Goal: Transaction & Acquisition: Obtain resource

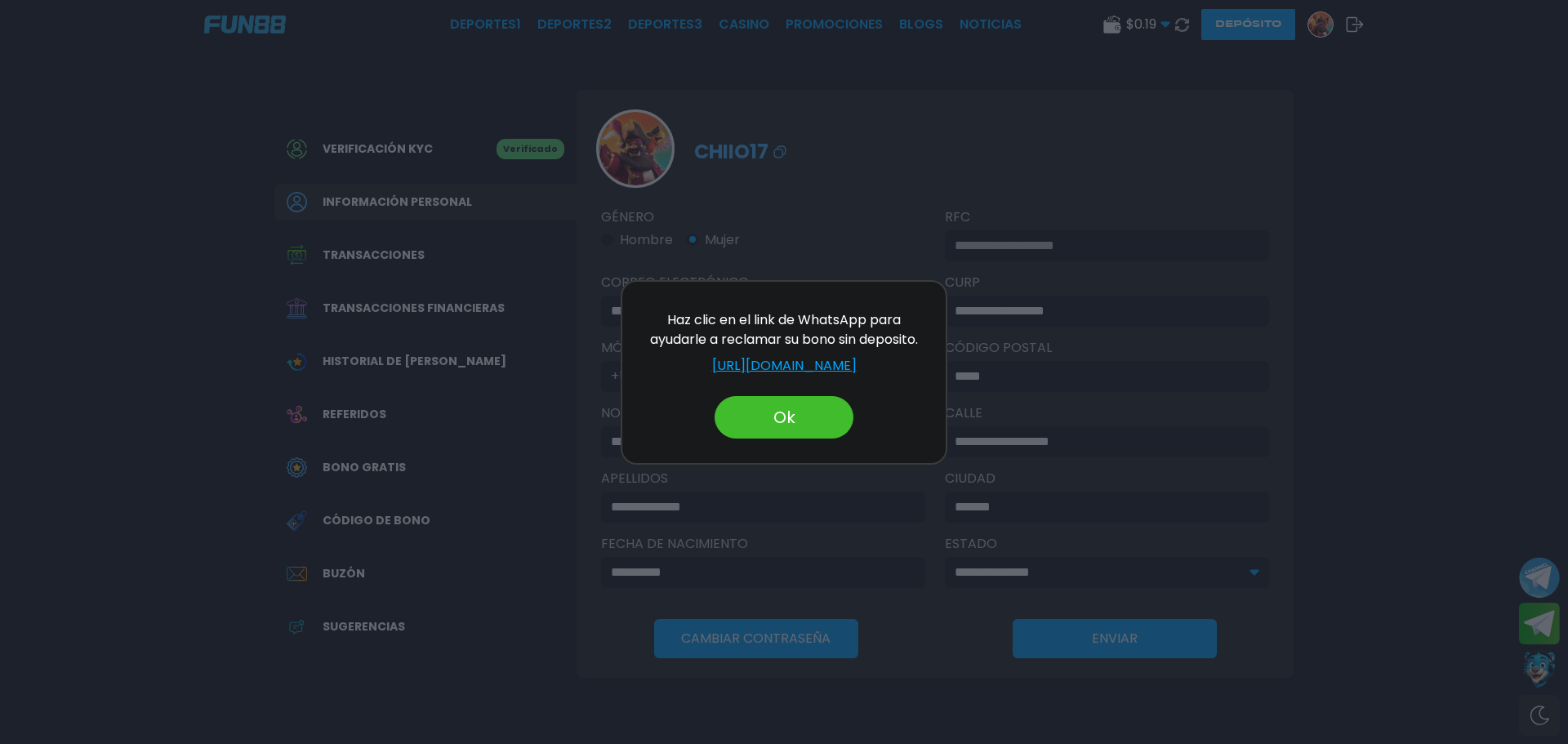
click at [763, 429] on button "Ok" at bounding box center [783, 416] width 139 height 42
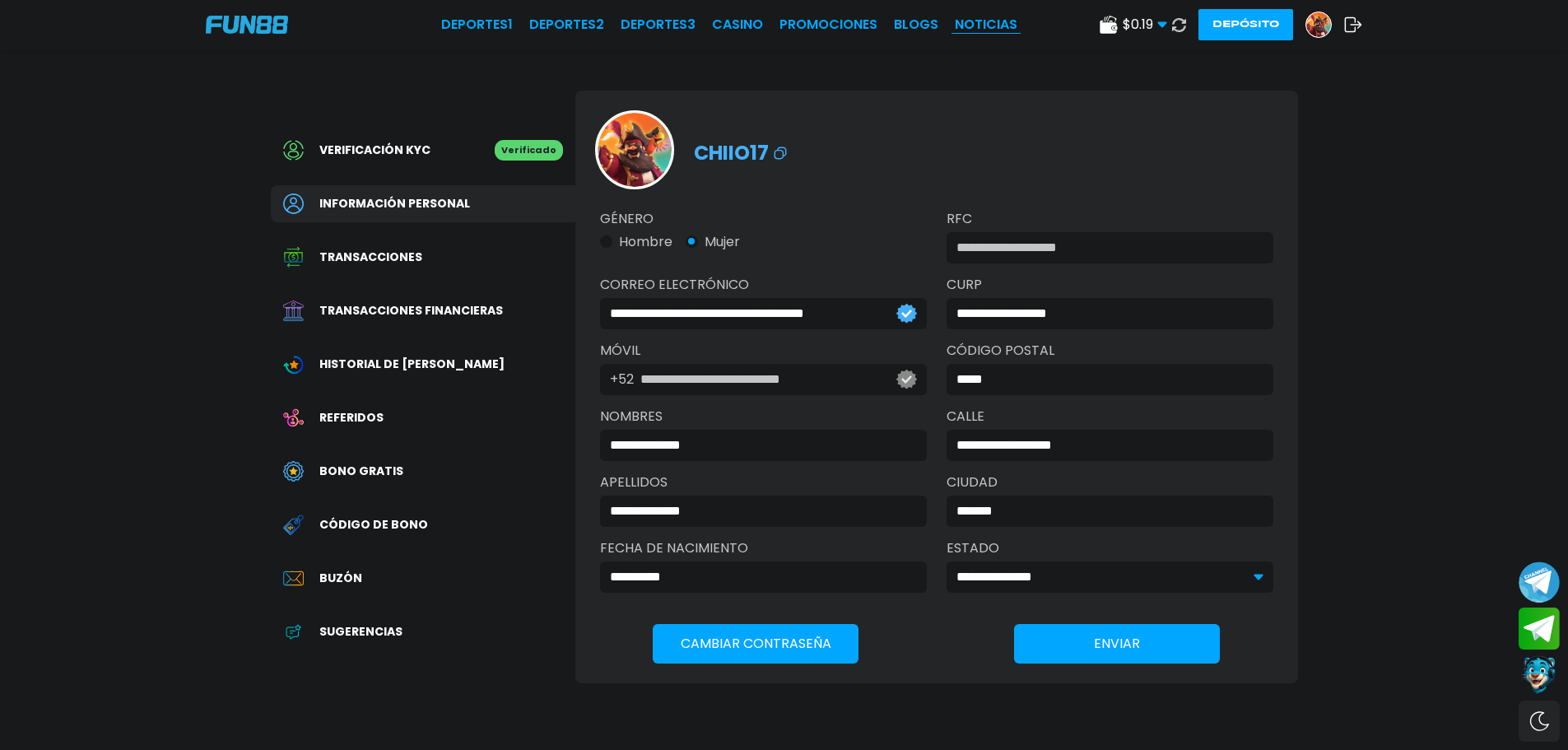
click at [962, 29] on link "NOTICIAS" at bounding box center [986, 25] width 63 height 20
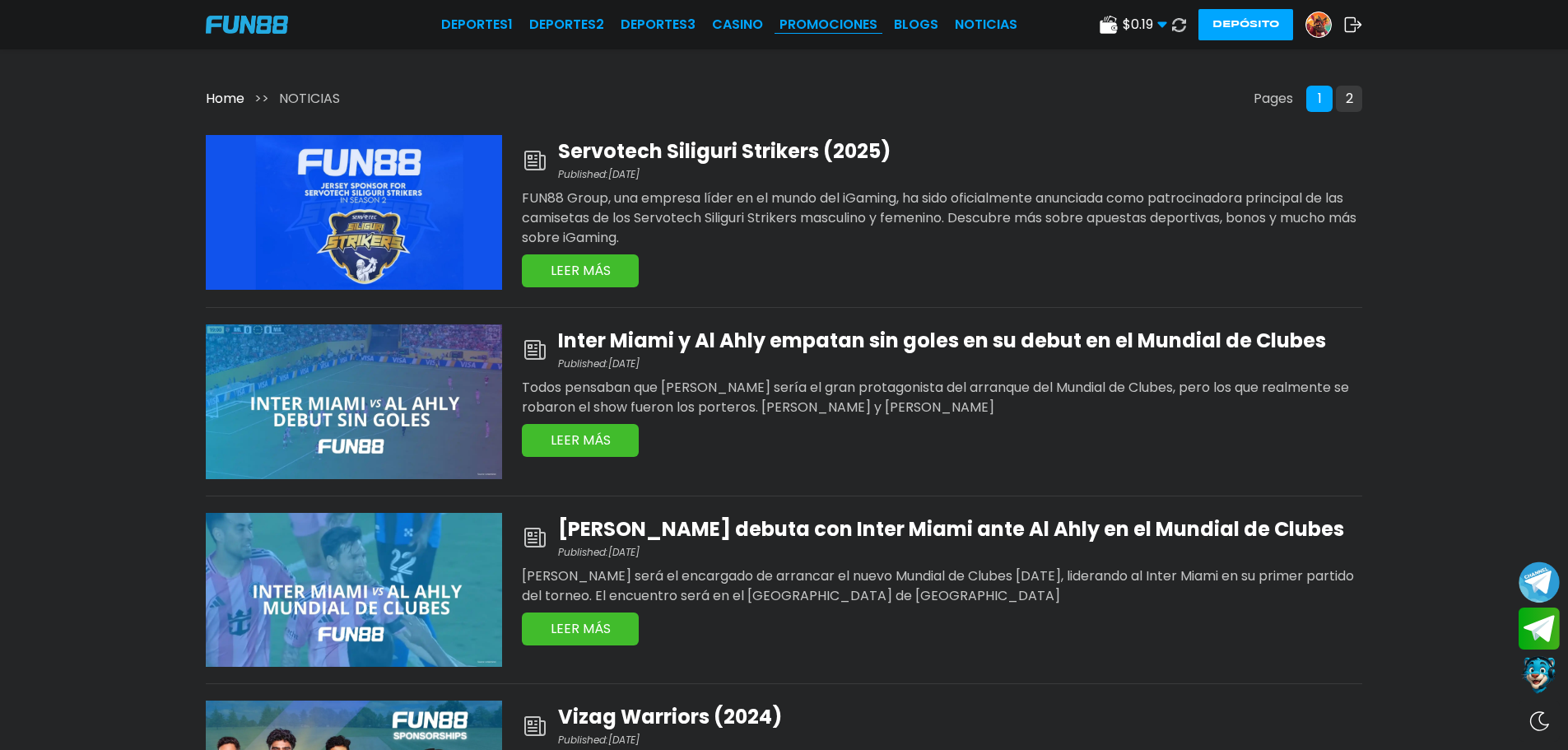
click at [803, 20] on link "Promociones" at bounding box center [828, 25] width 98 height 20
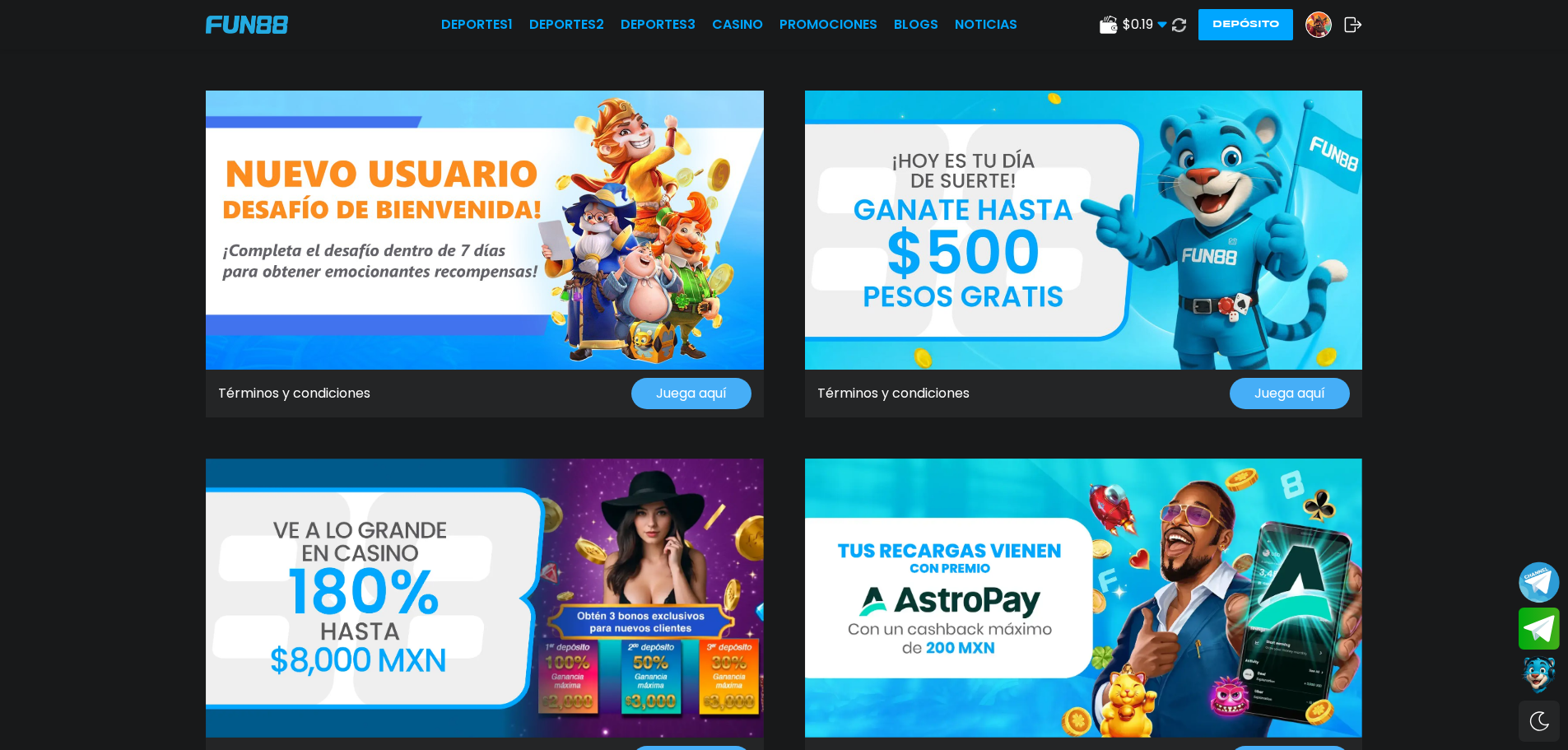
click at [665, 308] on img at bounding box center [484, 230] width 558 height 279
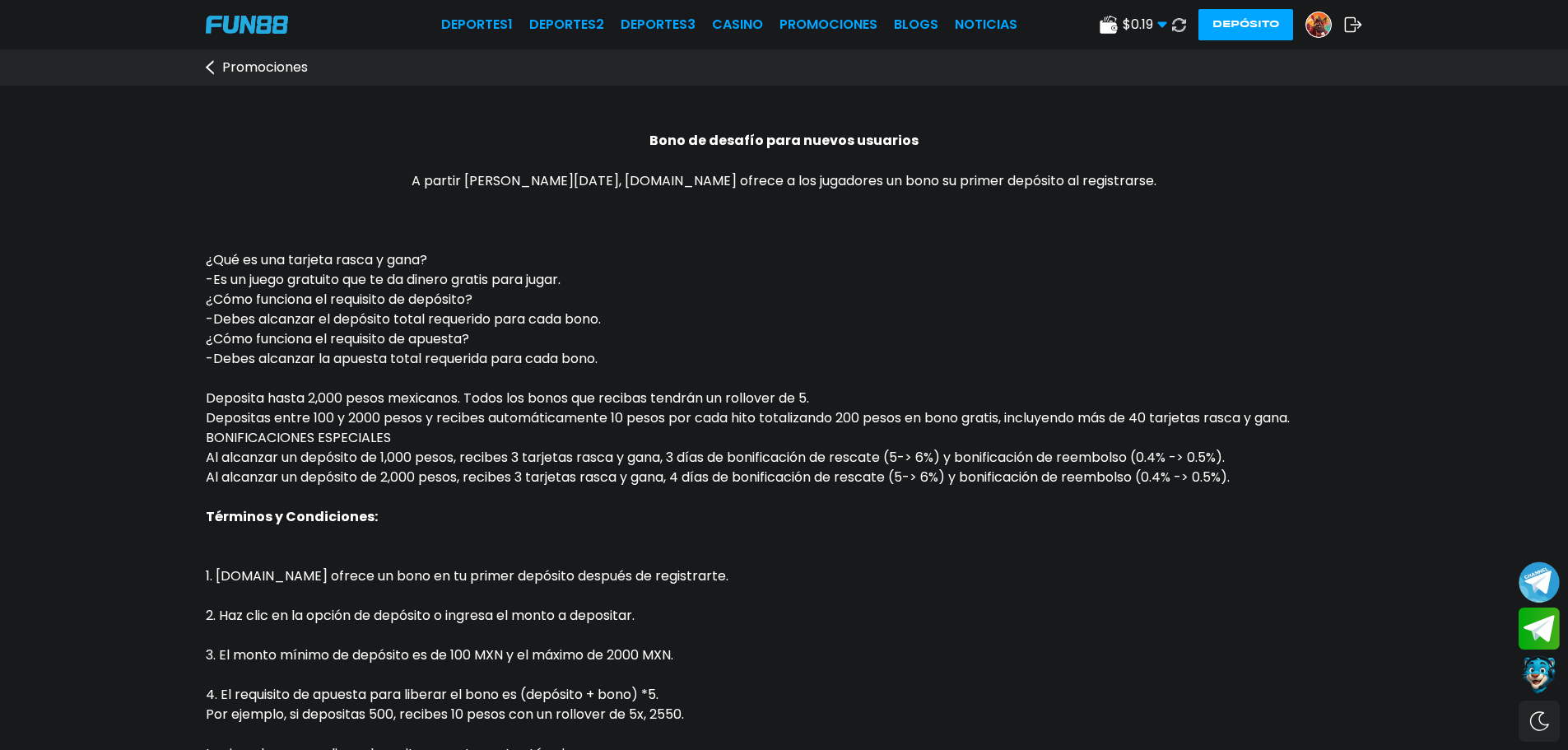
click at [214, 70] on link "Promociones" at bounding box center [265, 68] width 119 height 20
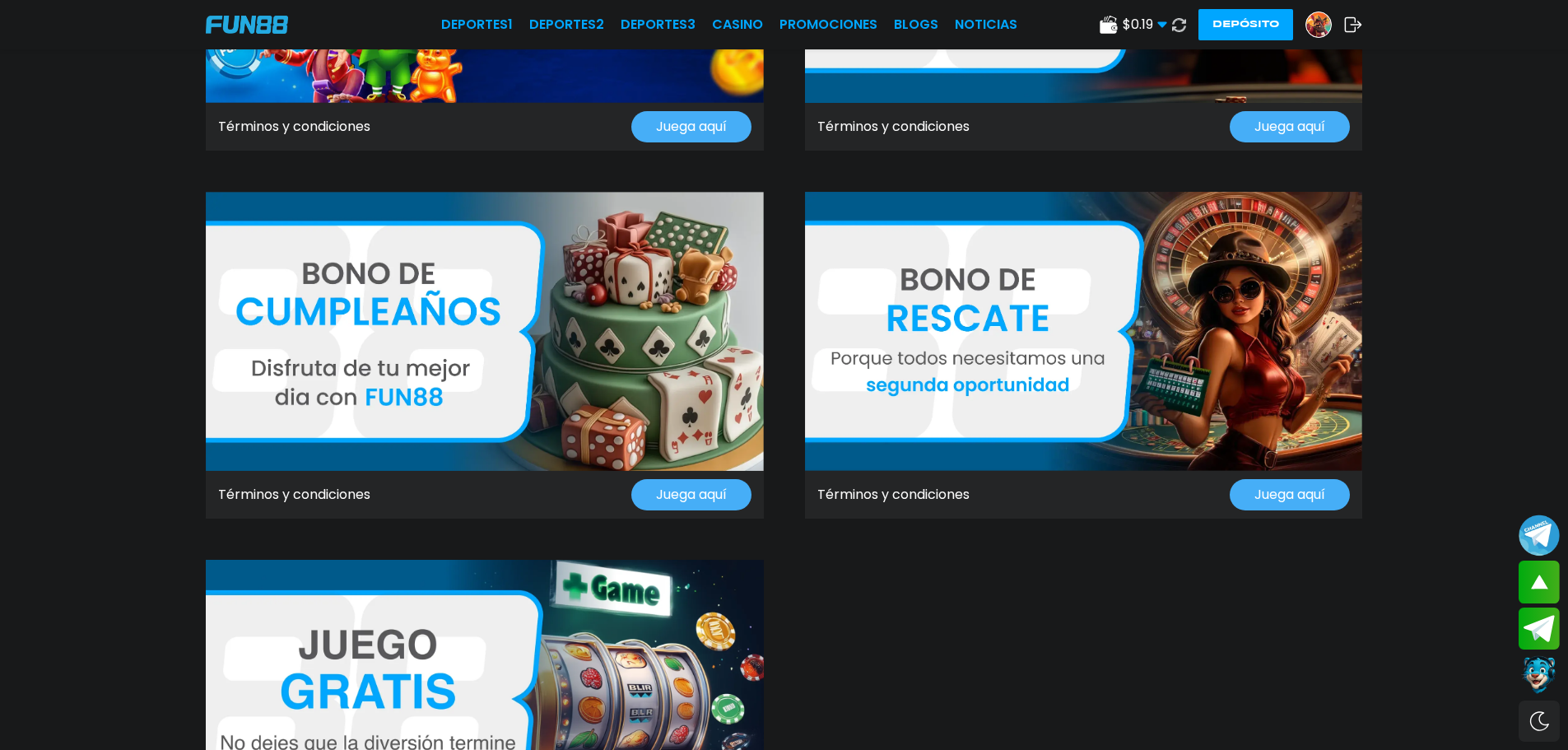
scroll to position [1564, 0]
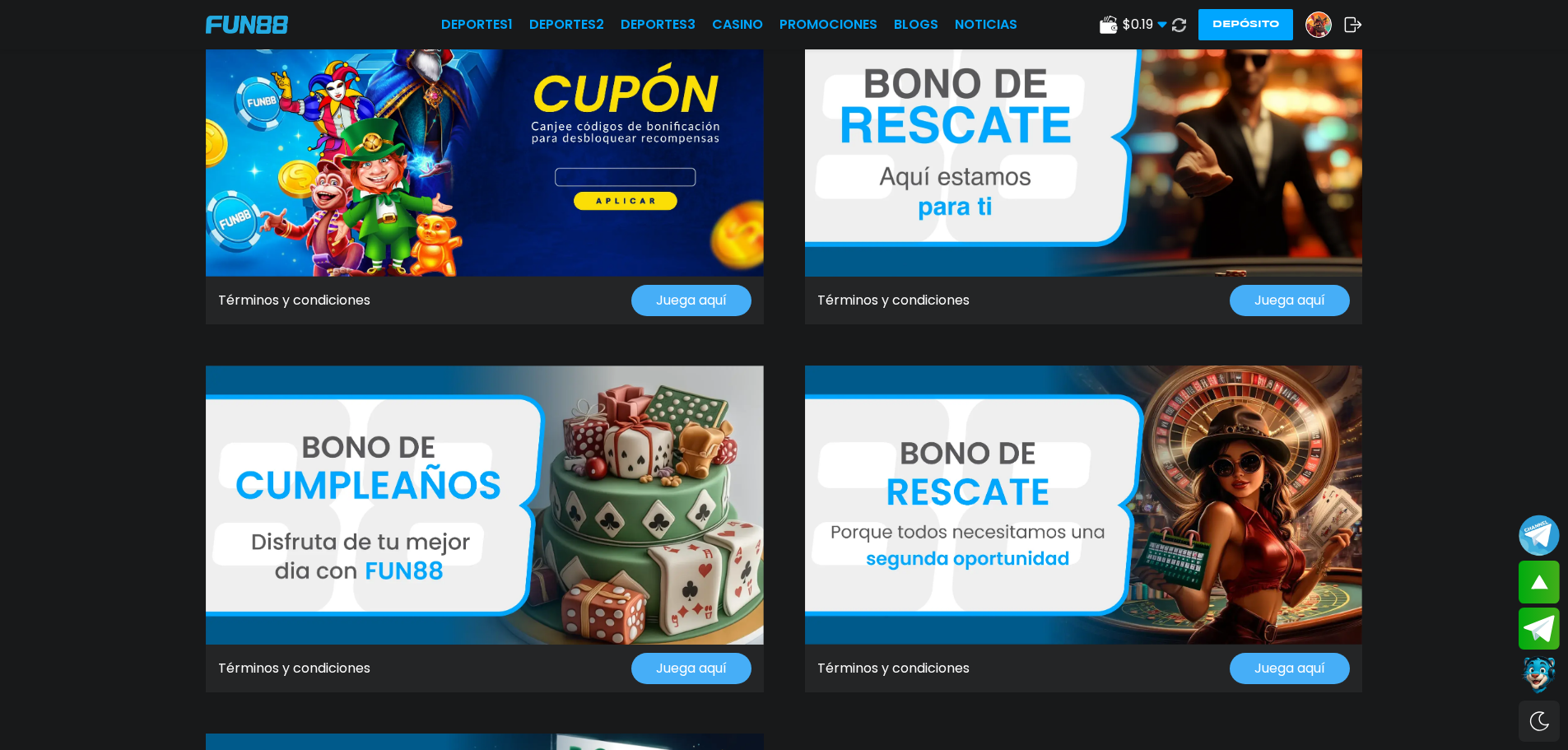
click at [668, 185] on img at bounding box center [484, 137] width 558 height 279
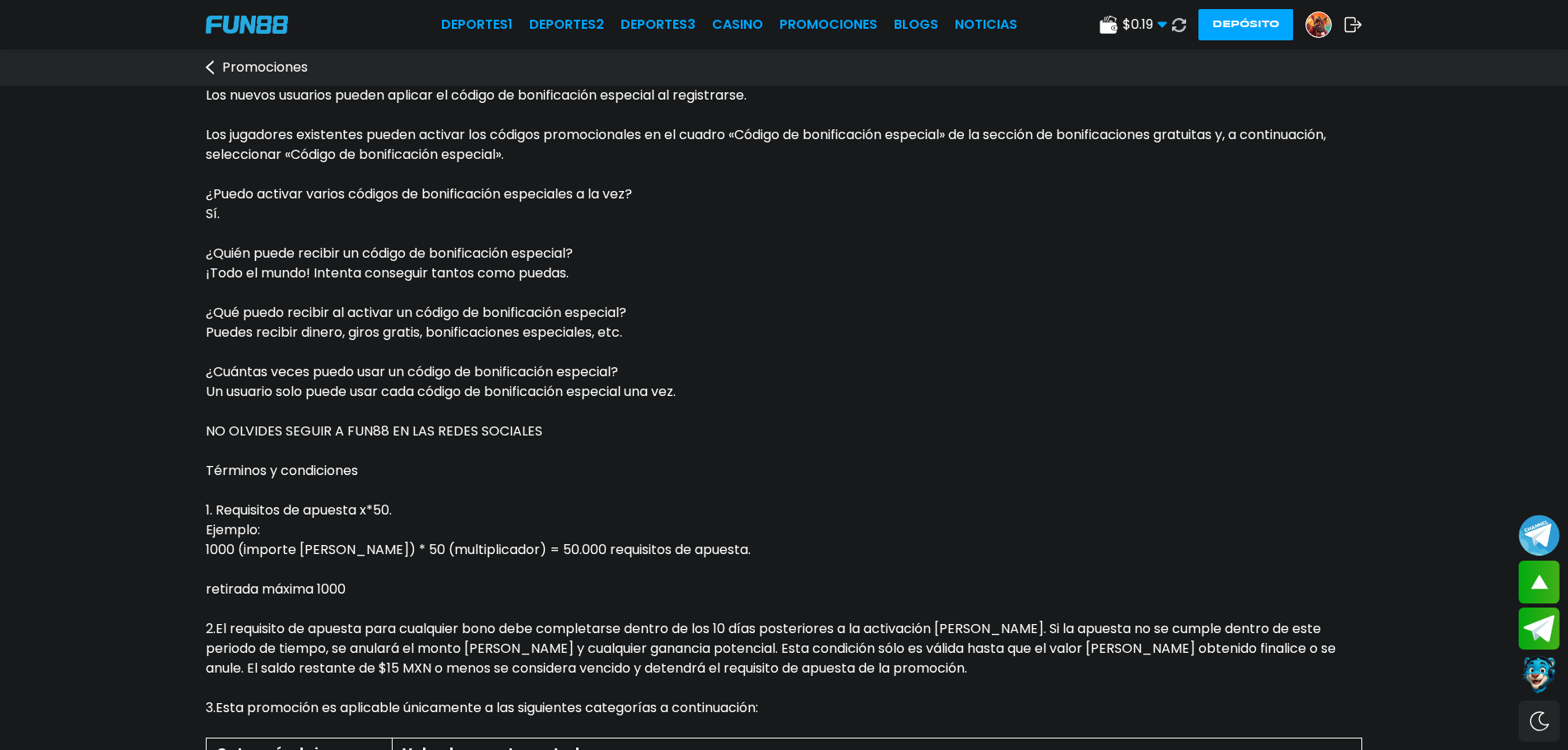
scroll to position [247, 0]
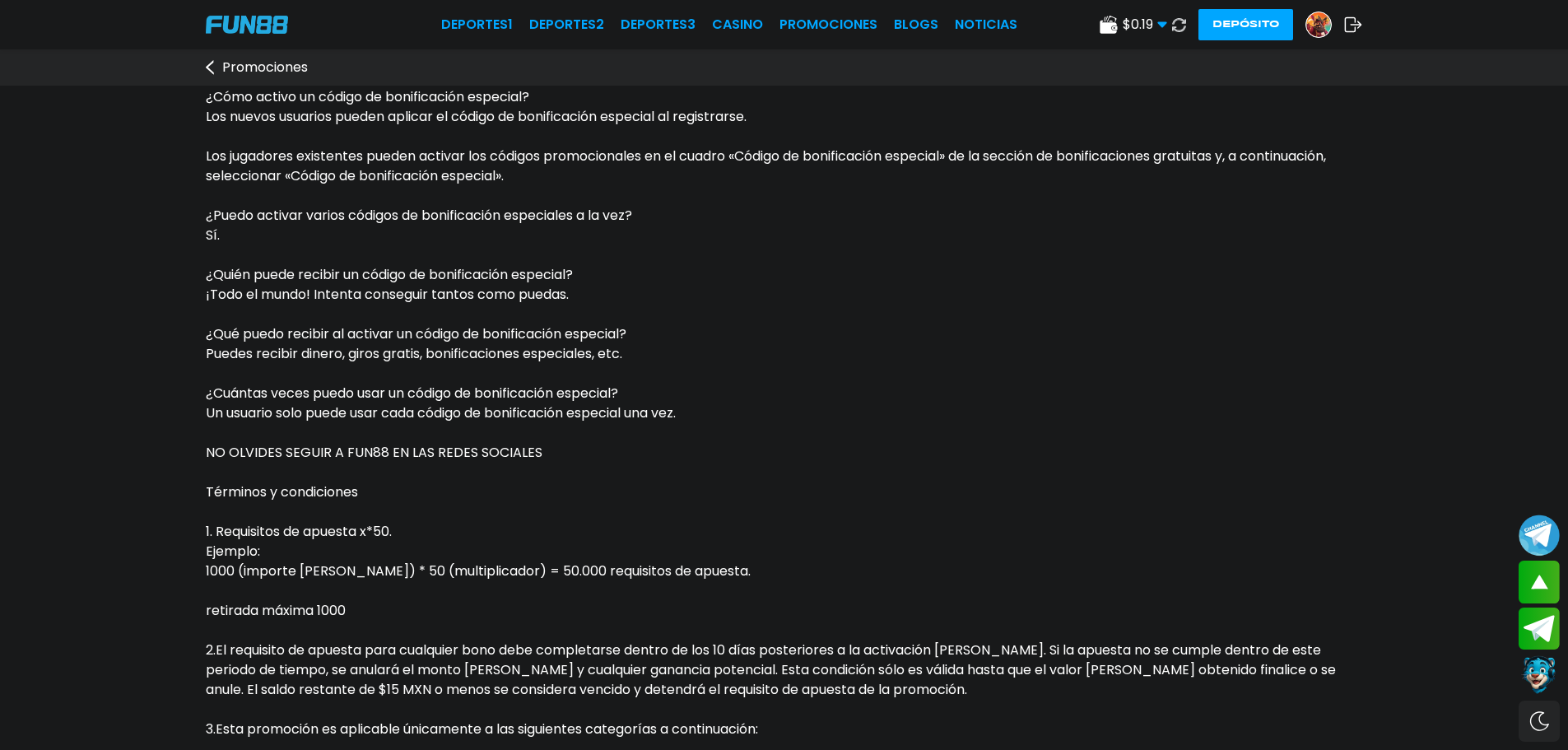
click at [1326, 26] on img at bounding box center [1319, 25] width 25 height 25
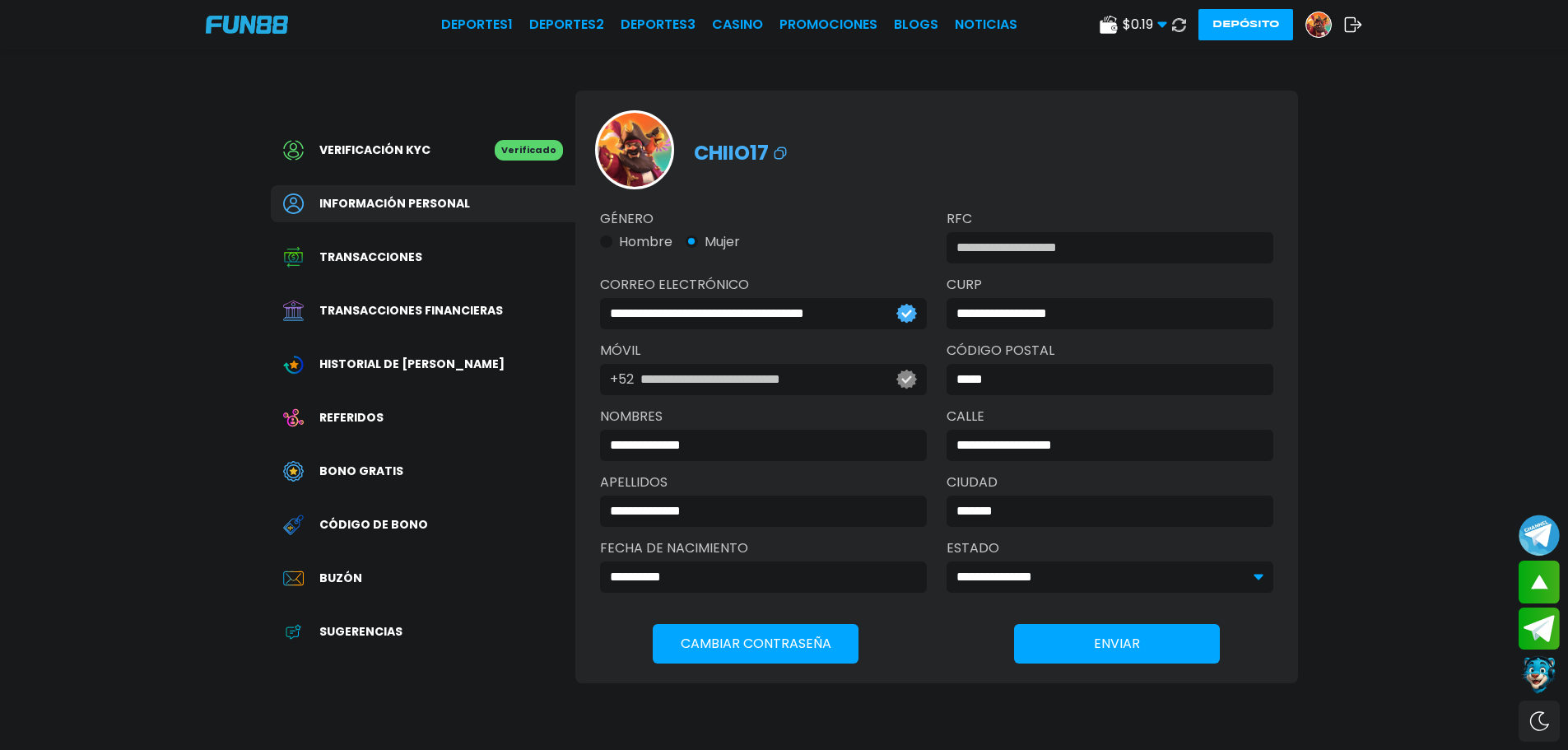
click at [472, 327] on div "Transacciones financieras" at bounding box center [423, 310] width 304 height 37
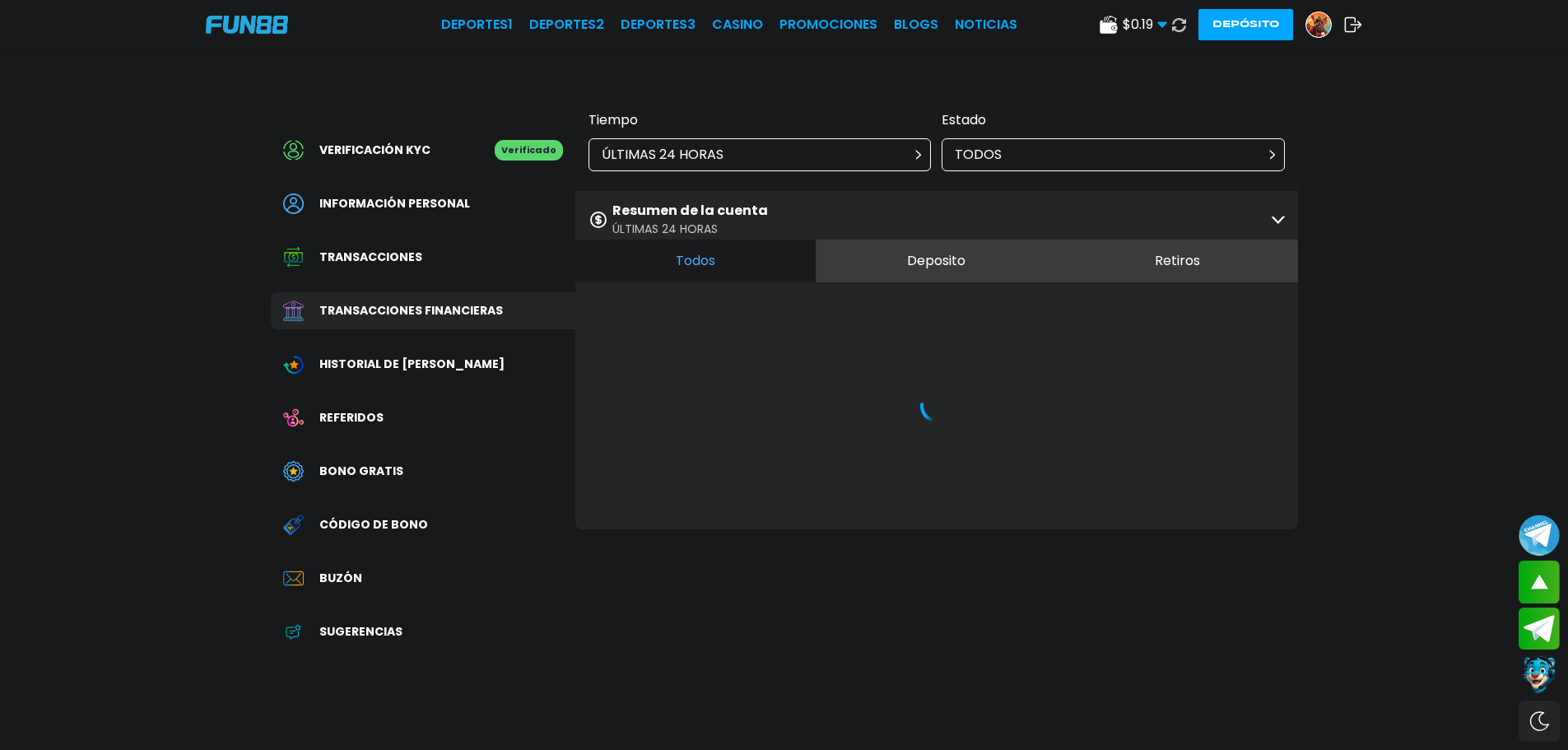
click at [488, 274] on div "Transacciones" at bounding box center [423, 257] width 304 height 37
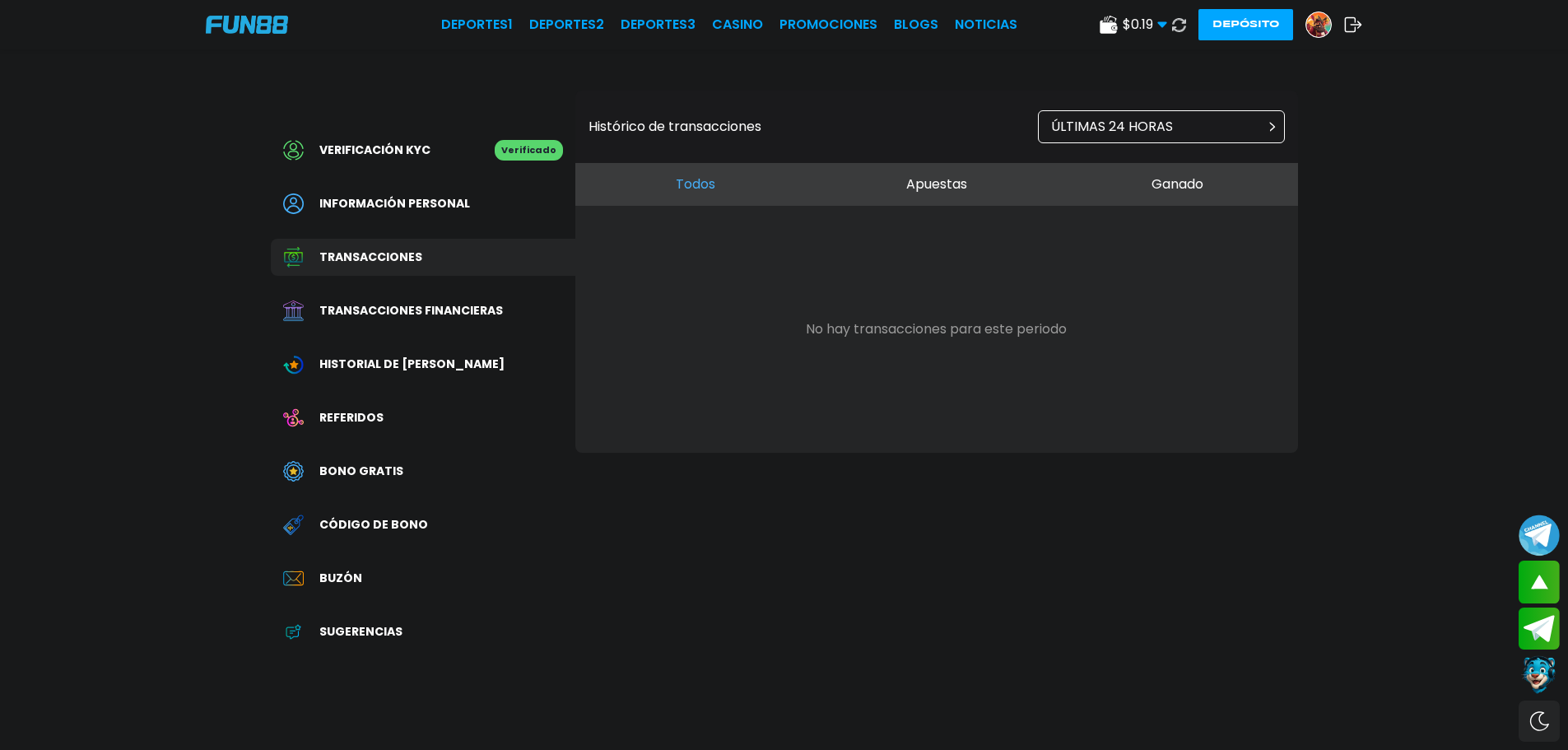
click at [947, 180] on button "Apuestas" at bounding box center [936, 184] width 241 height 43
click at [1170, 180] on button "Ganado" at bounding box center [1177, 184] width 241 height 43
click at [467, 364] on div "Historial de Bonos" at bounding box center [423, 364] width 304 height 37
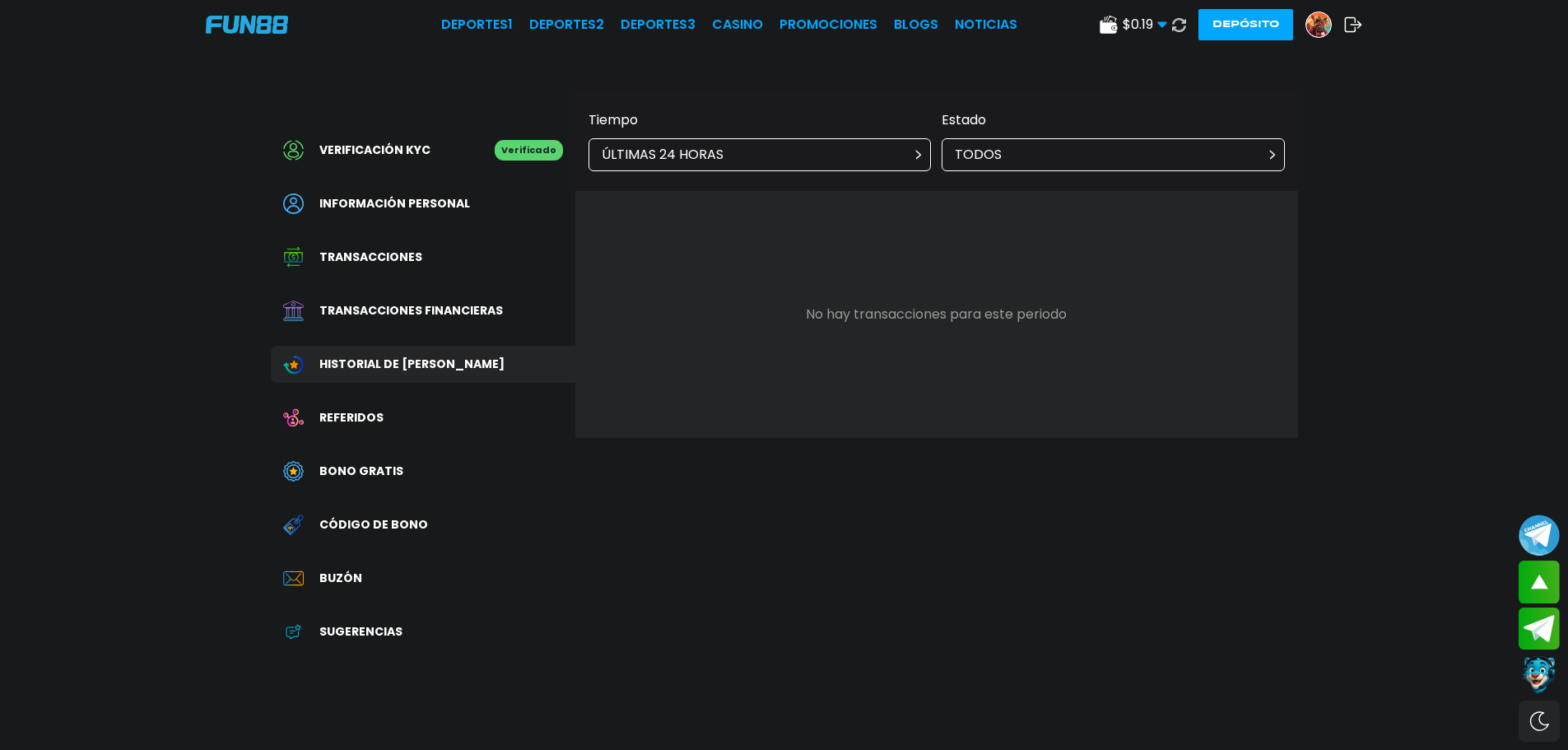
click at [865, 164] on div "ÚLTIMAS 24 HORAS" at bounding box center [760, 154] width 343 height 33
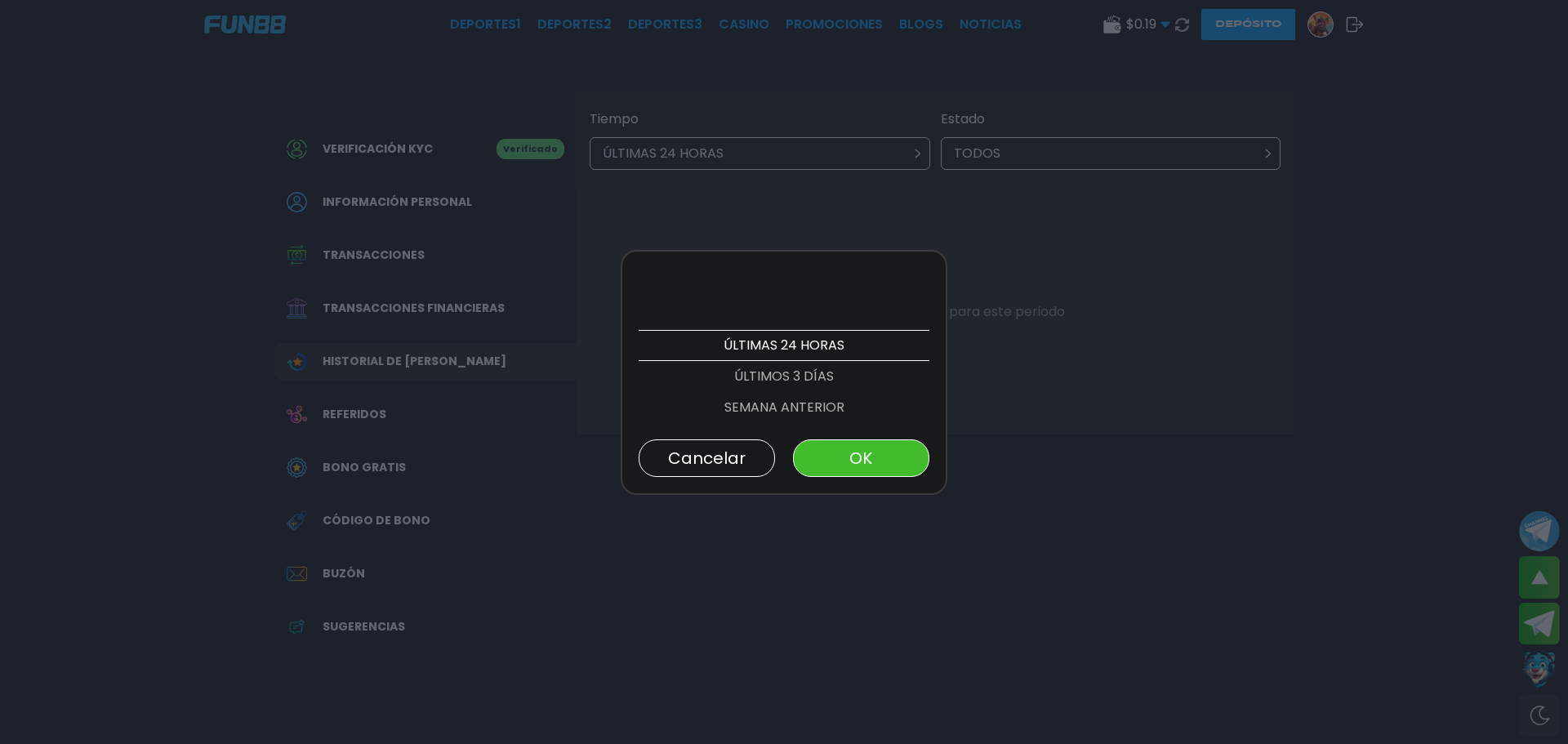
click at [790, 410] on p "SEMANA ANTERIOR" at bounding box center [784, 406] width 290 height 31
click at [790, 410] on p "MES ANTERIOR" at bounding box center [784, 406] width 290 height 31
click at [810, 407] on p "PERSONALIZADO" at bounding box center [784, 406] width 290 height 31
click at [797, 325] on p "ÚLTIMOS 3 MESES" at bounding box center [784, 314] width 290 height 31
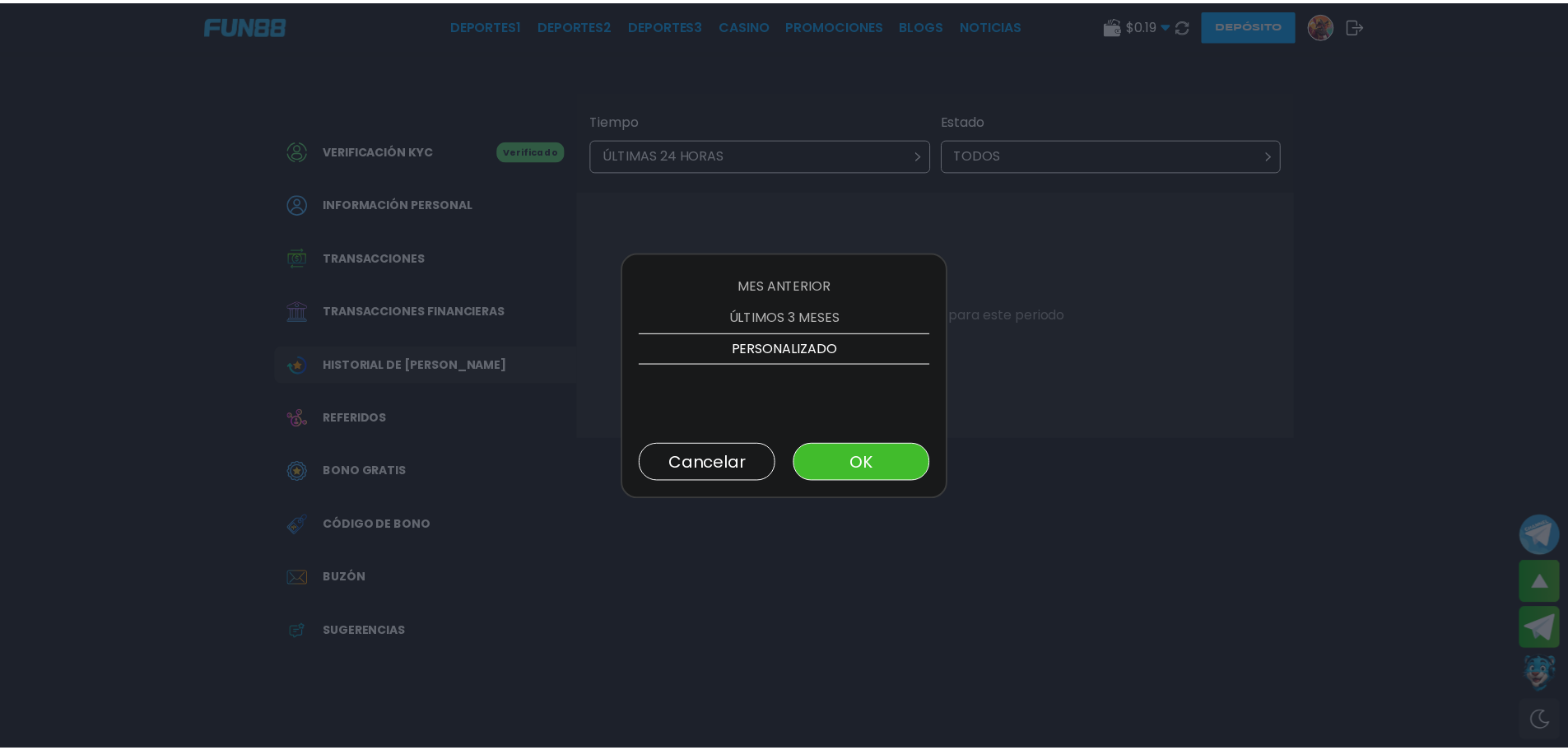
scroll to position [156, 0]
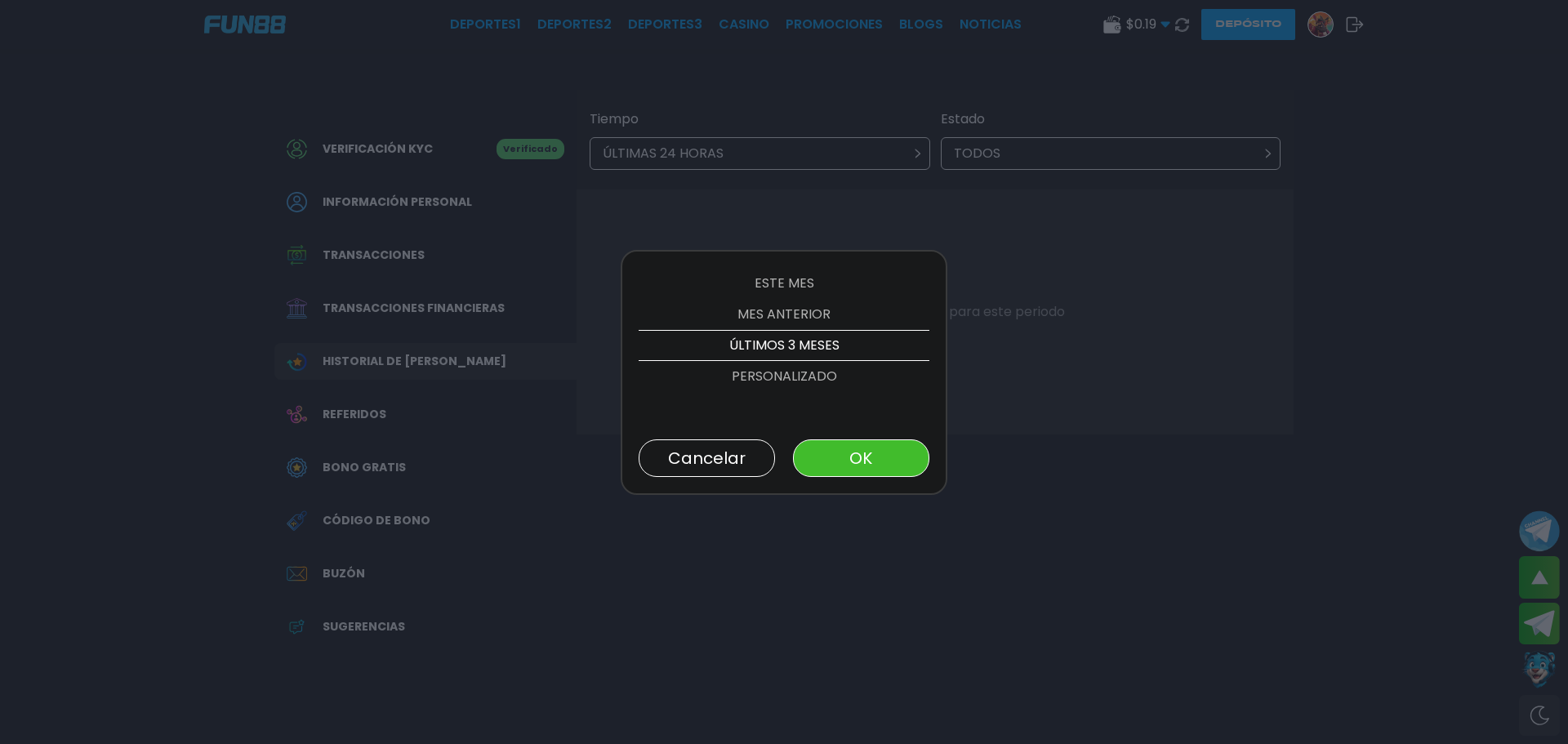
click at [840, 455] on button "OK" at bounding box center [861, 458] width 136 height 37
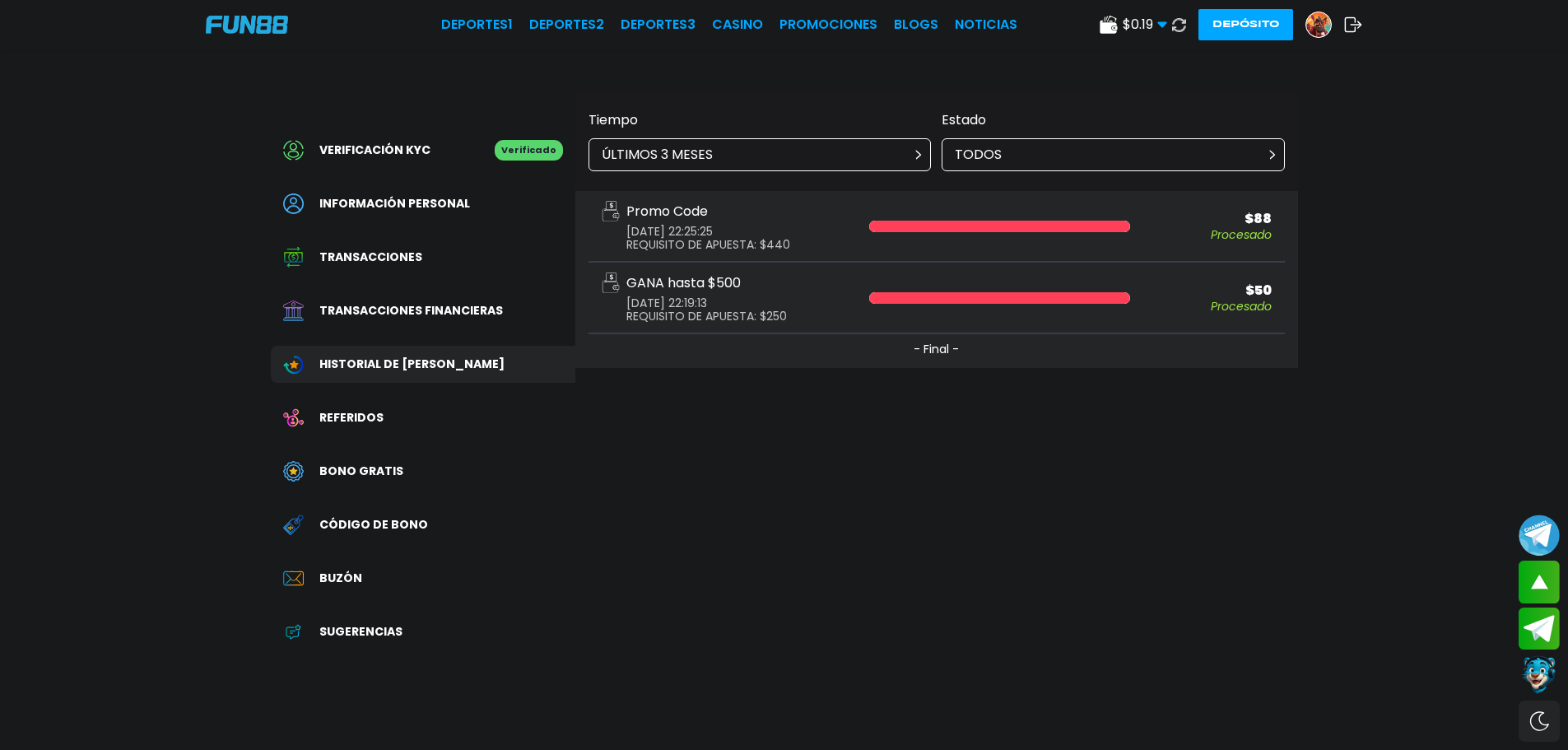
click at [444, 483] on div "Bono Gratis" at bounding box center [423, 471] width 304 height 37
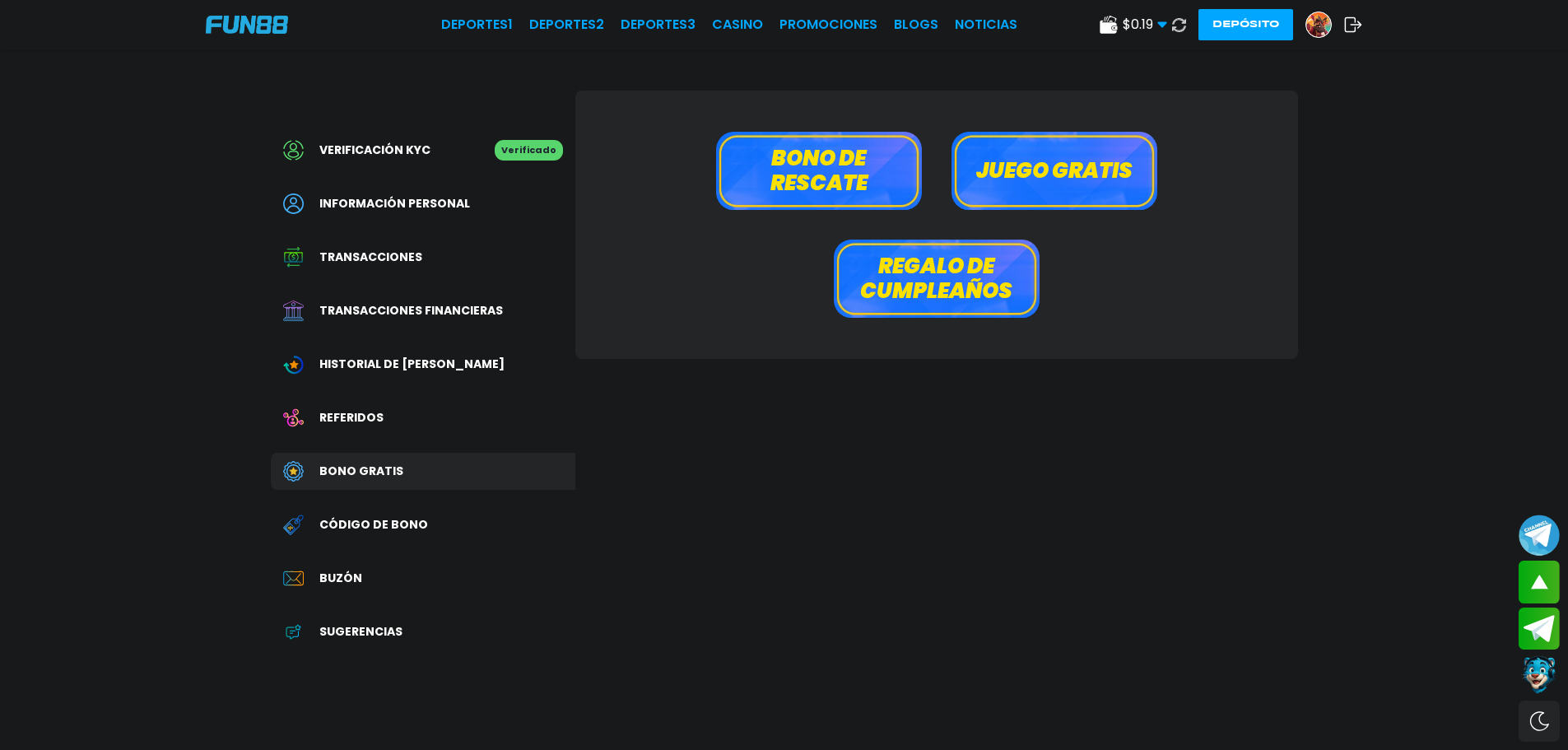
click at [417, 529] on div "Código de bono" at bounding box center [423, 524] width 304 height 37
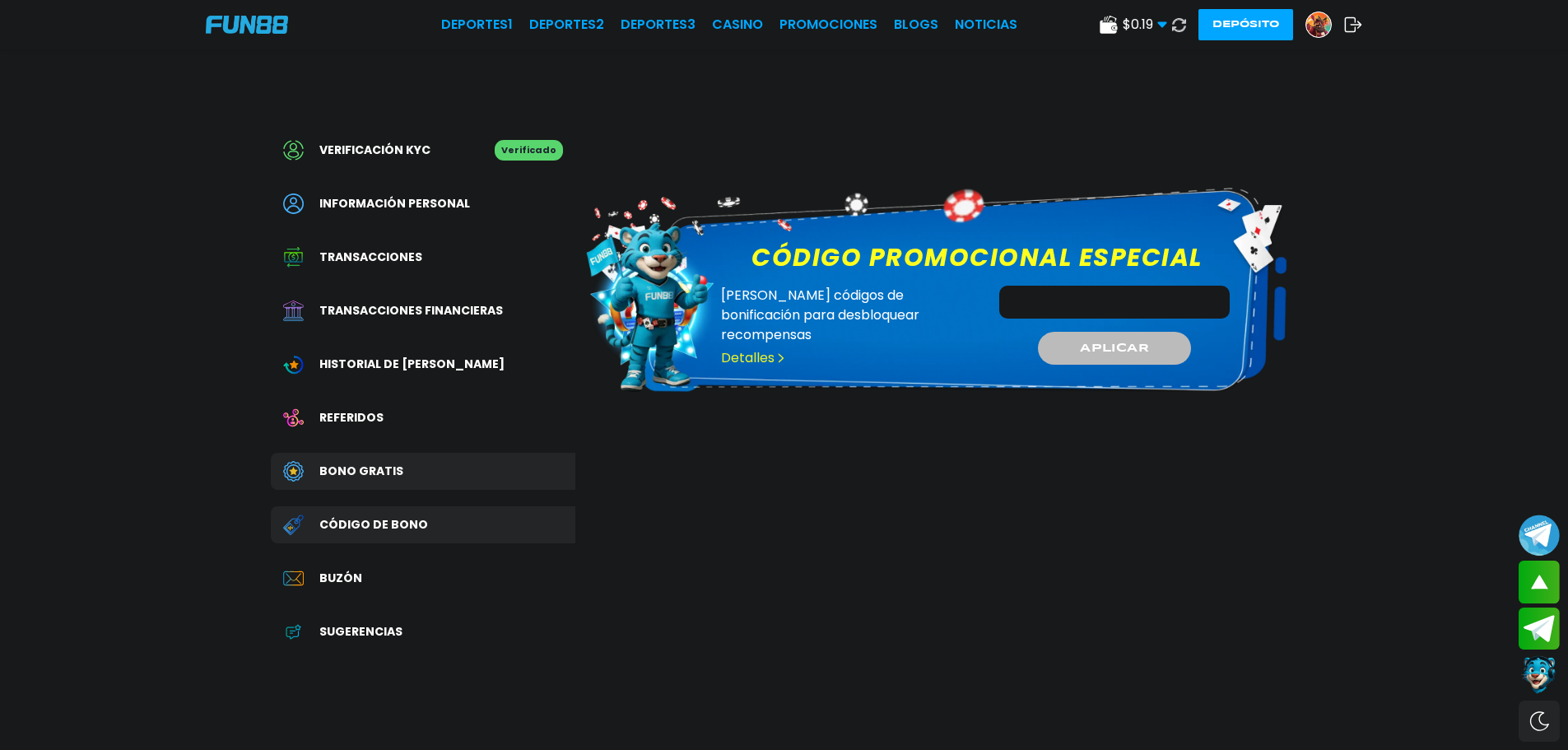
click at [1095, 305] on input "Código promocional especial" at bounding box center [1115, 302] width 231 height 33
type input "*"
type input "**********"
click at [1160, 349] on button "APLICAR" at bounding box center [1114, 349] width 156 height 33
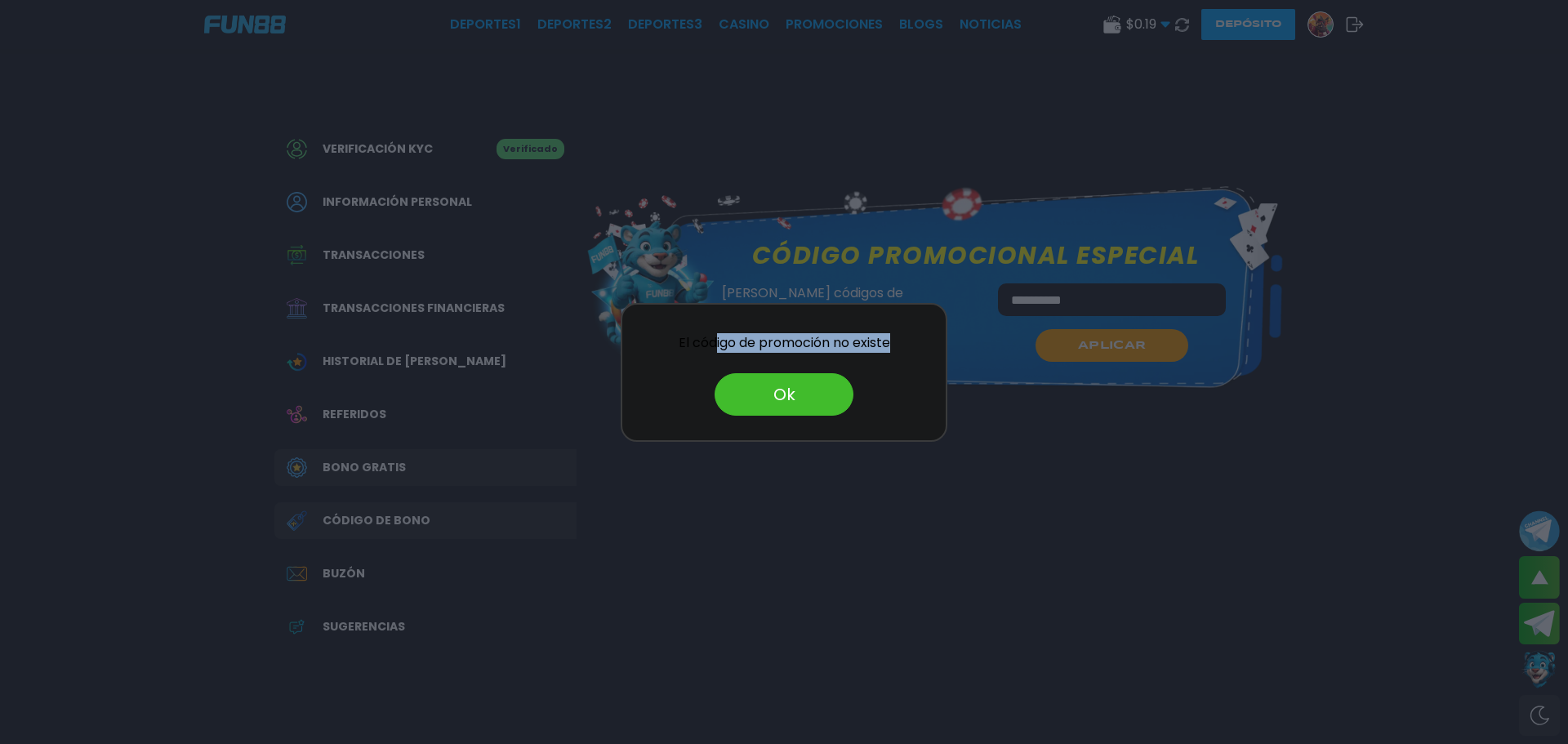
drag, startPoint x: 706, startPoint y: 336, endPoint x: 905, endPoint y: 343, distance: 199.1
click at [905, 343] on div "El código de promoción no existe" at bounding box center [784, 343] width 290 height 20
drag, startPoint x: 775, startPoint y: 372, endPoint x: 778, endPoint y: 382, distance: 10.4
click at [778, 382] on div "El código de promoción no existe Ok" at bounding box center [784, 372] width 327 height 139
click at [778, 382] on button "Ok" at bounding box center [783, 394] width 139 height 42
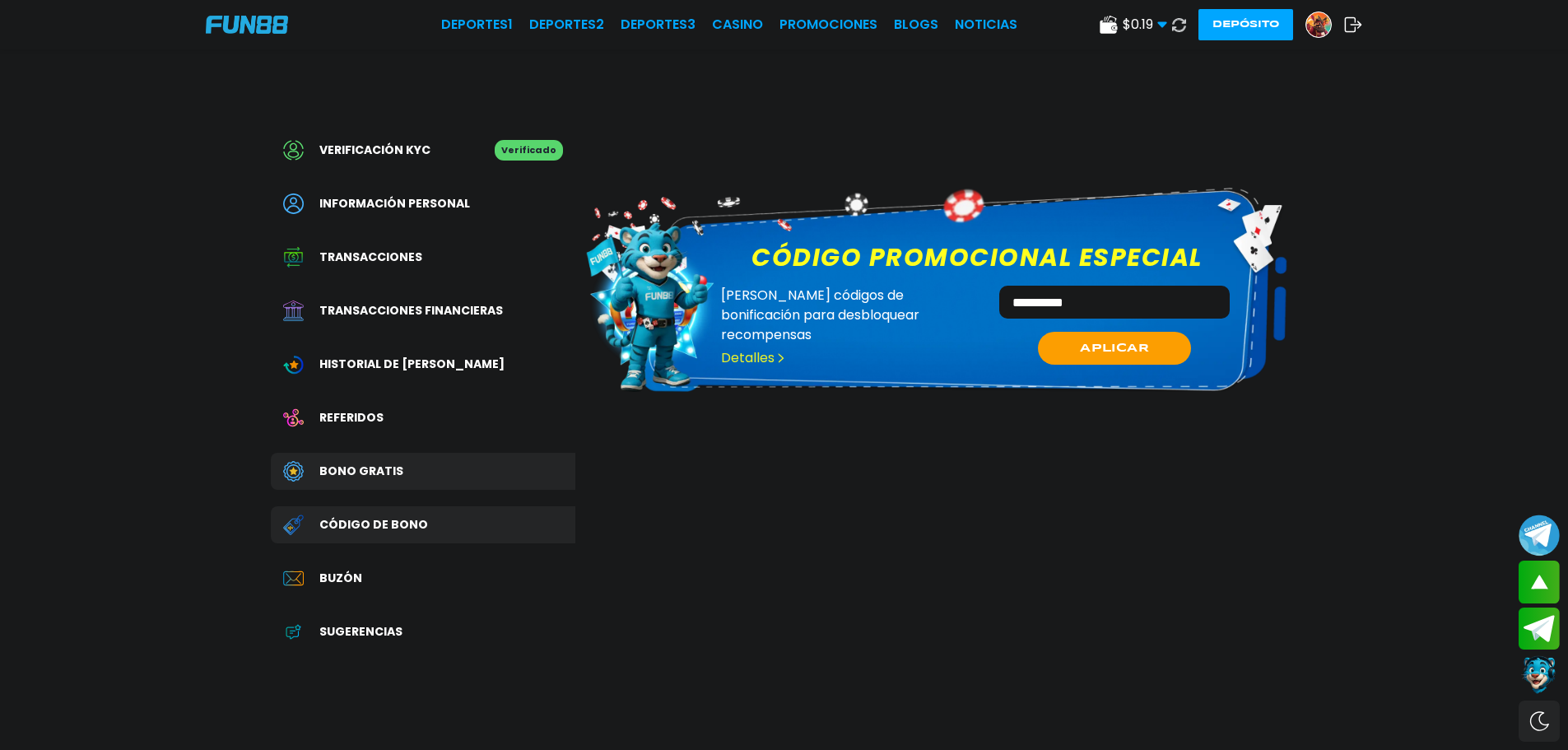
click at [416, 597] on div "Buzón" at bounding box center [423, 578] width 304 height 37
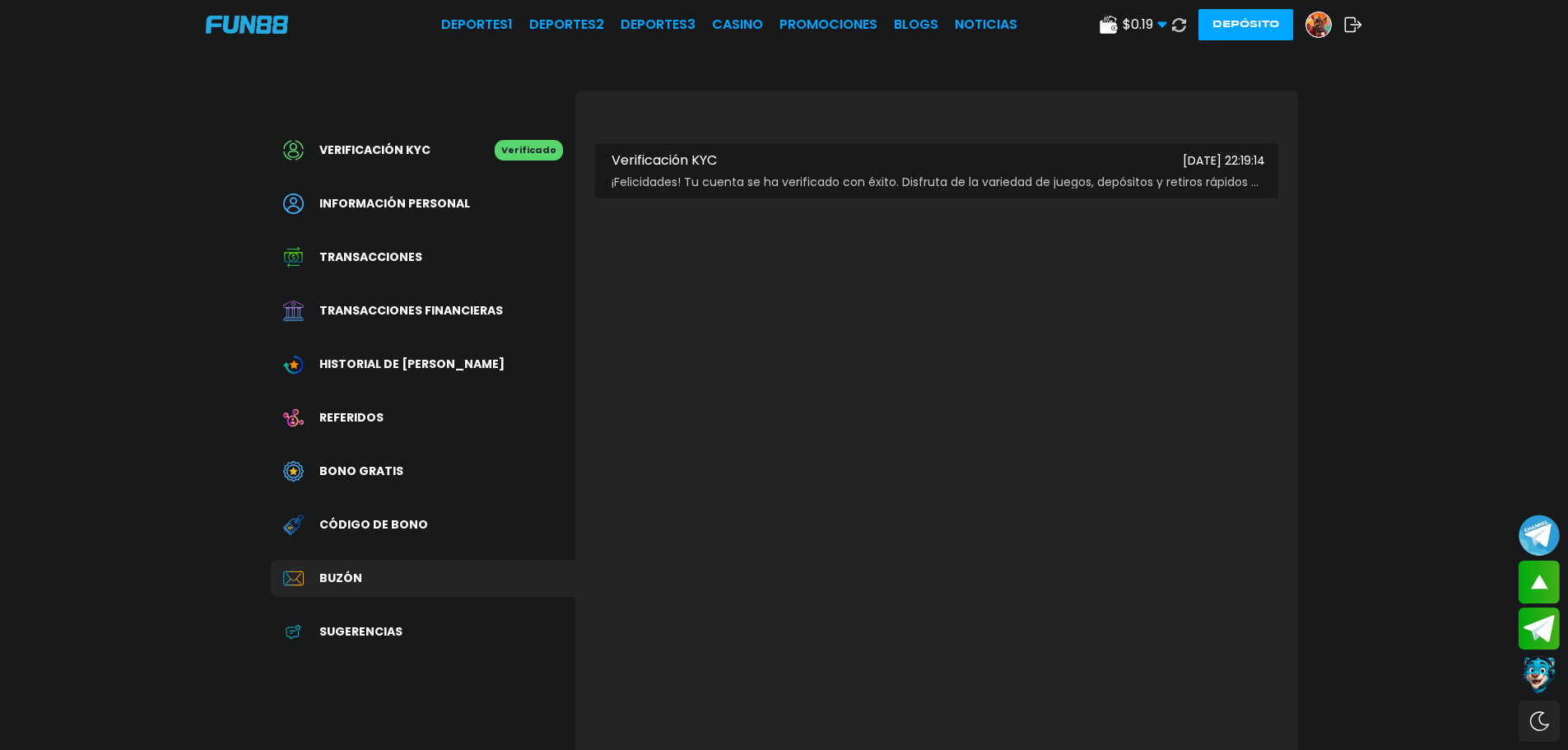
click at [431, 647] on div "Sugerencias" at bounding box center [423, 631] width 304 height 37
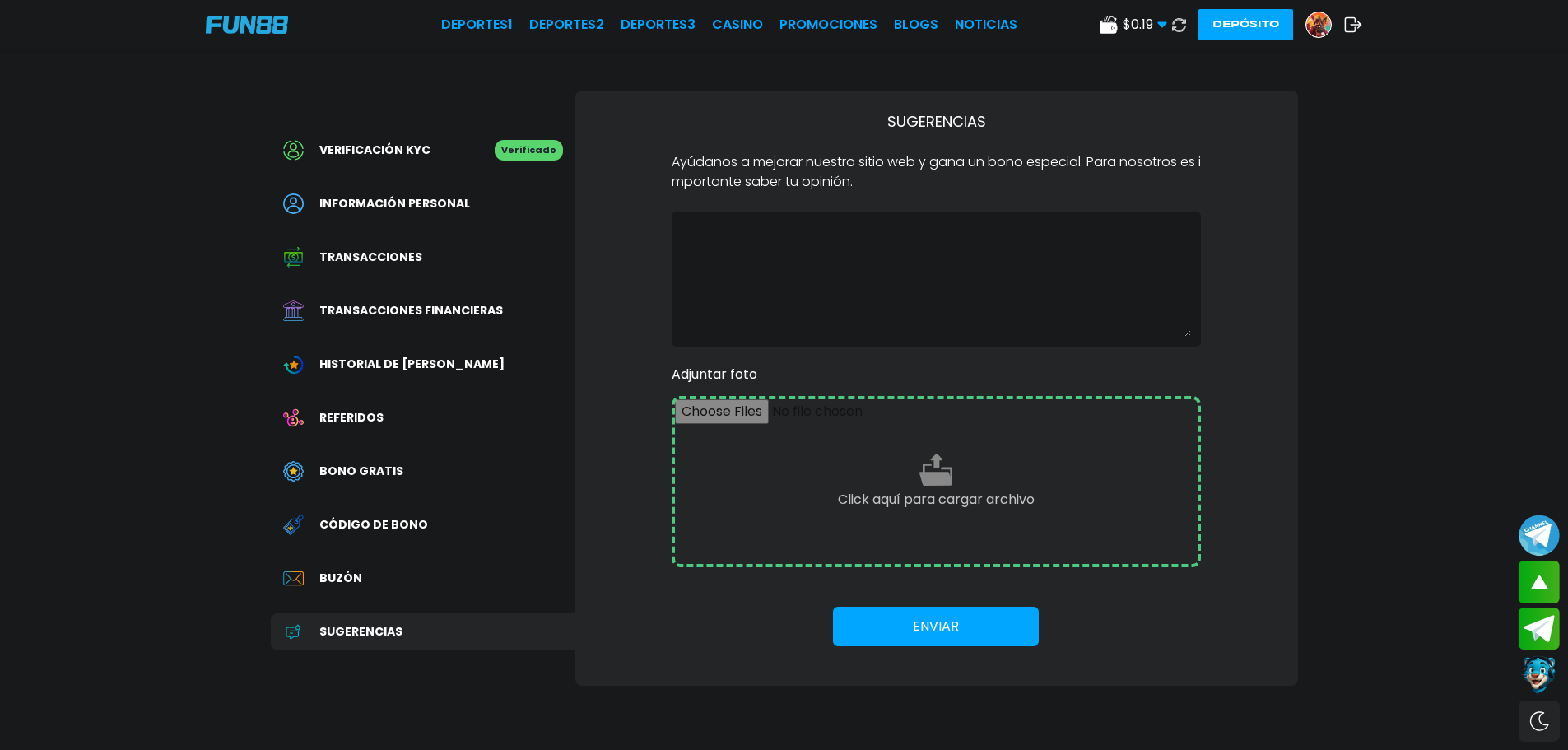
click at [743, 12] on div "Deportes 1 Deportes 2 Deportes 3 CASINO Promociones BLOGS NOTICIAS $ 0.19 Diner…" at bounding box center [784, 24] width 1568 height 49
drag, startPoint x: 743, startPoint y: 10, endPoint x: 735, endPoint y: 26, distance: 17.9
click at [743, 12] on div "Deportes 1 Deportes 2 Deportes 3 CASINO Promociones BLOGS NOTICIAS $ 0.19 Diner…" at bounding box center [784, 24] width 1568 height 49
click at [734, 30] on link "CASINO" at bounding box center [737, 25] width 51 height 20
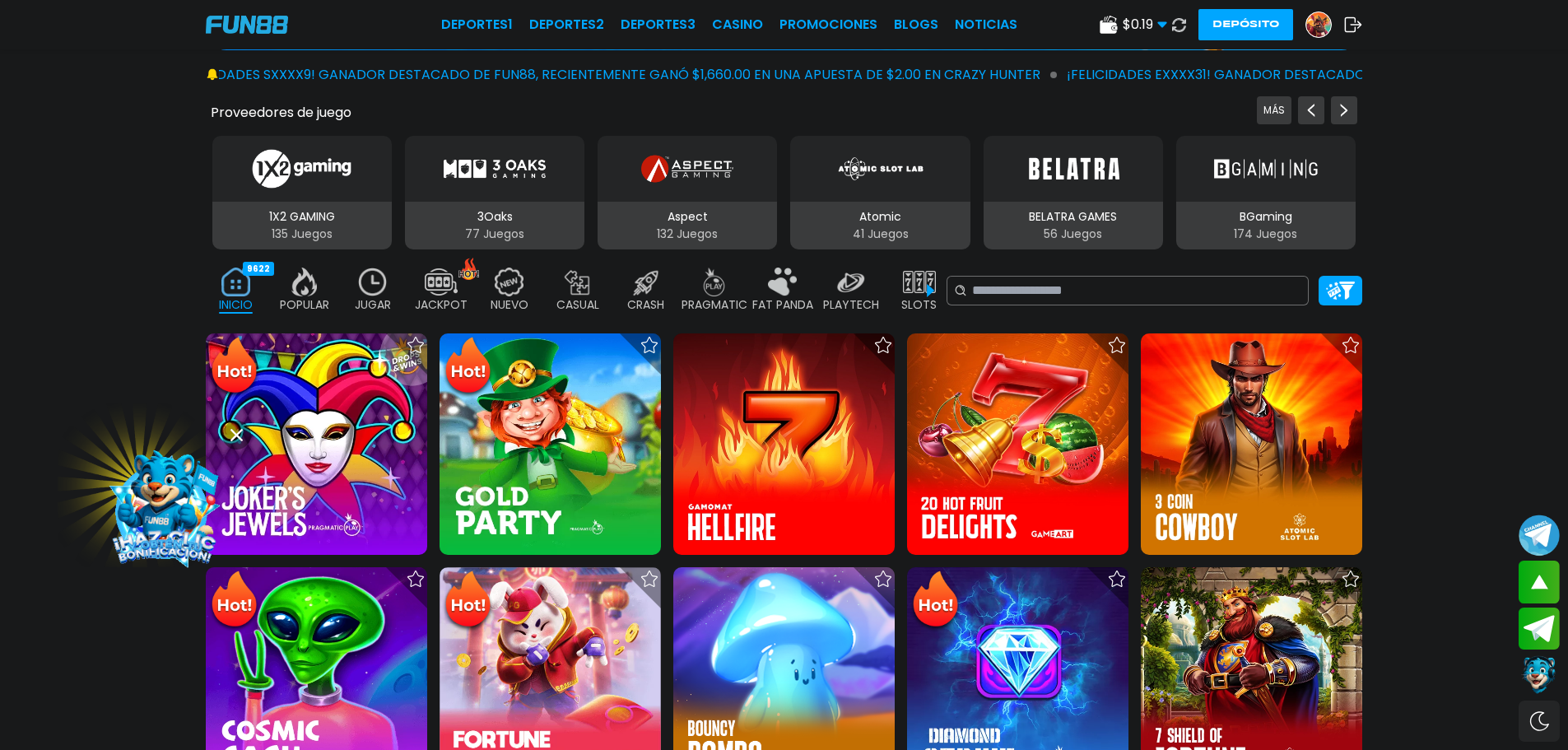
scroll to position [82, 0]
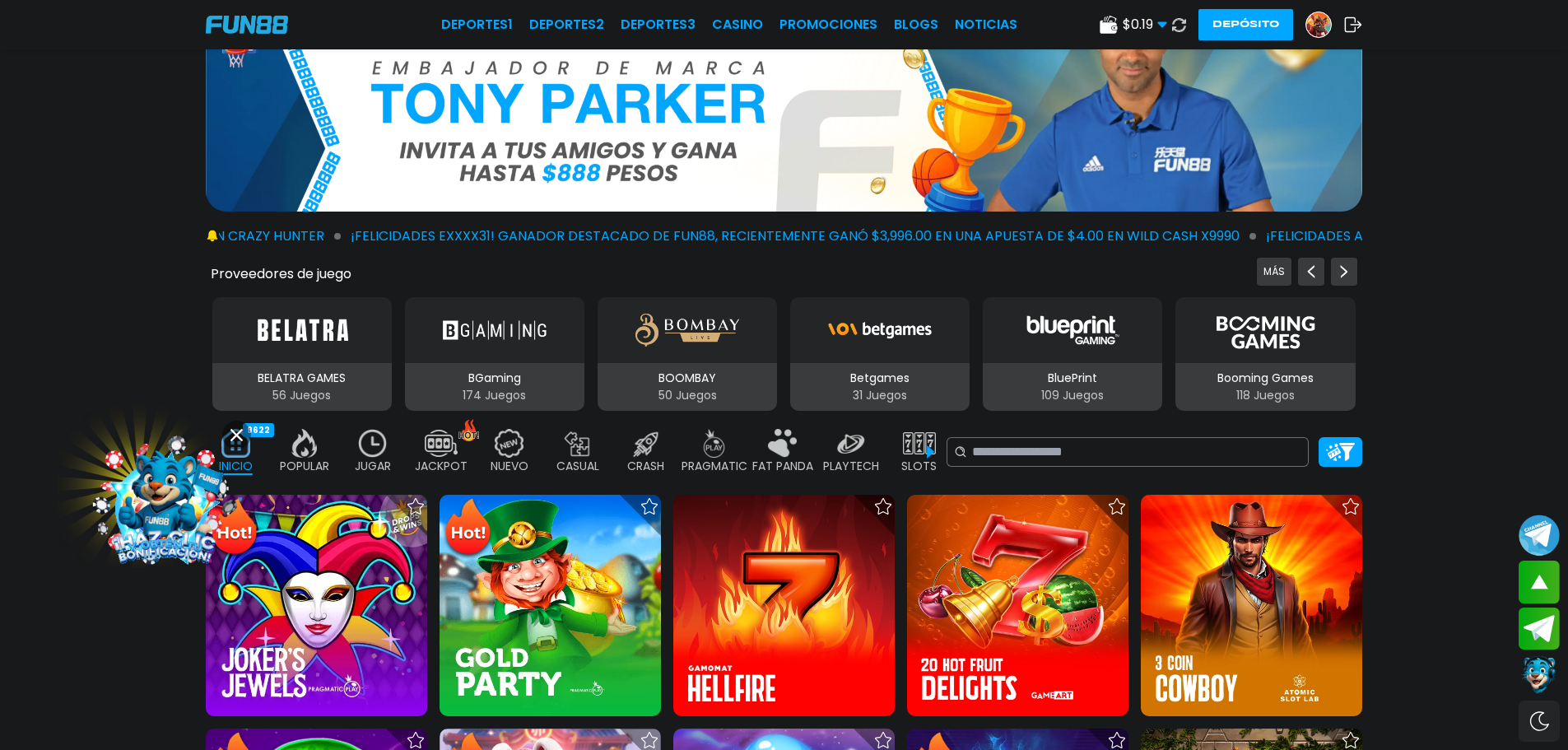
click at [1354, 26] on icon at bounding box center [1353, 25] width 18 height 17
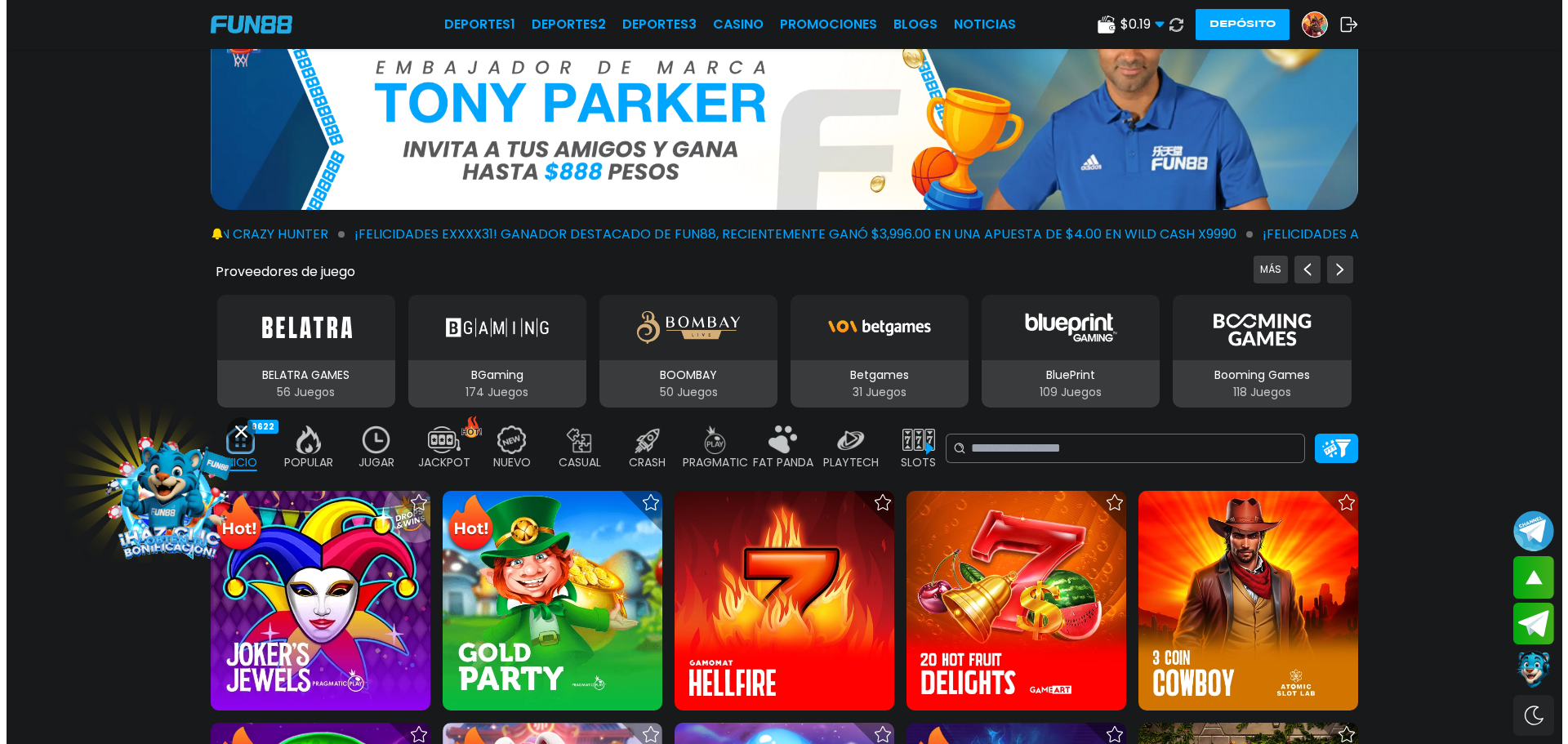
scroll to position [0, 0]
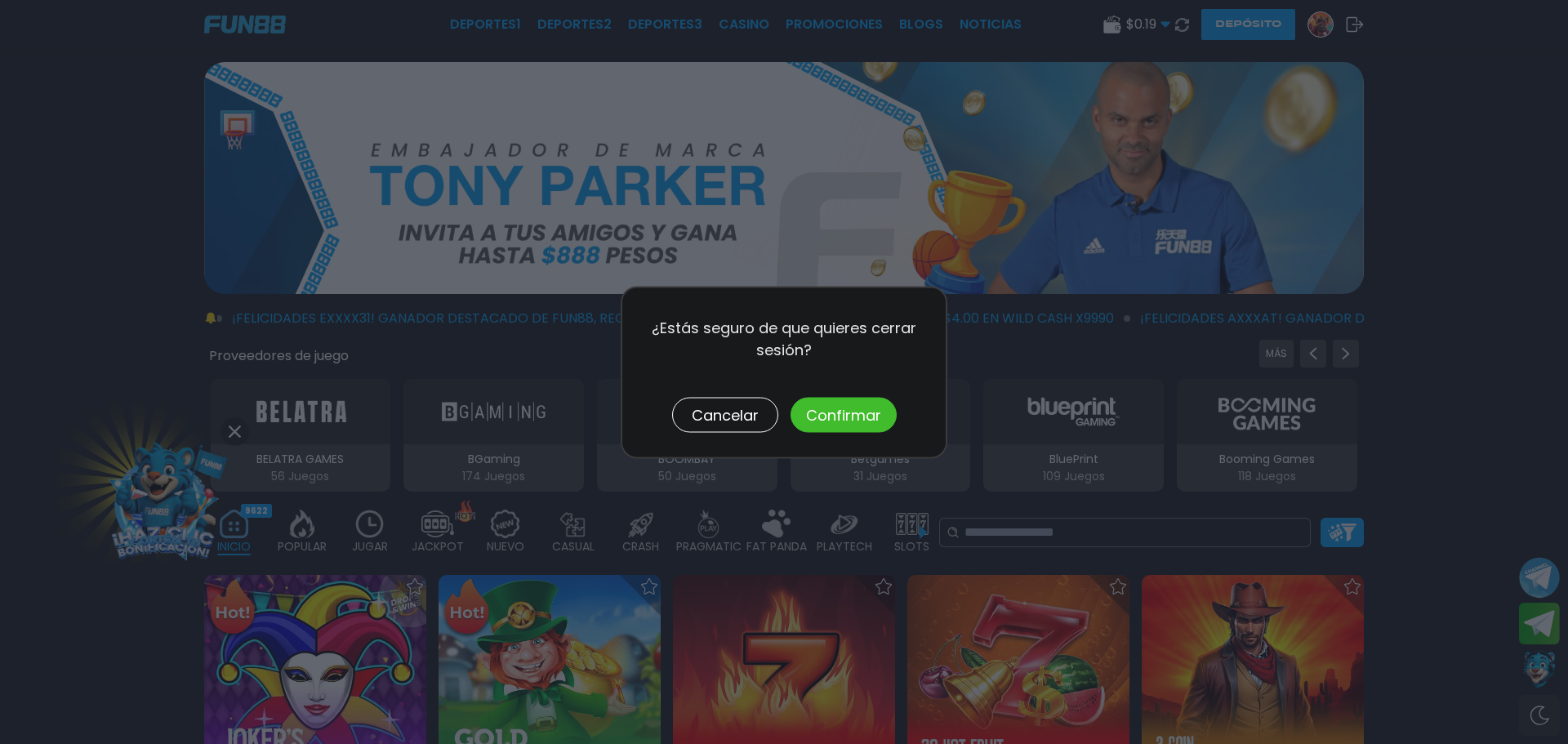
click at [856, 408] on button "Confirmar" at bounding box center [844, 414] width 106 height 35
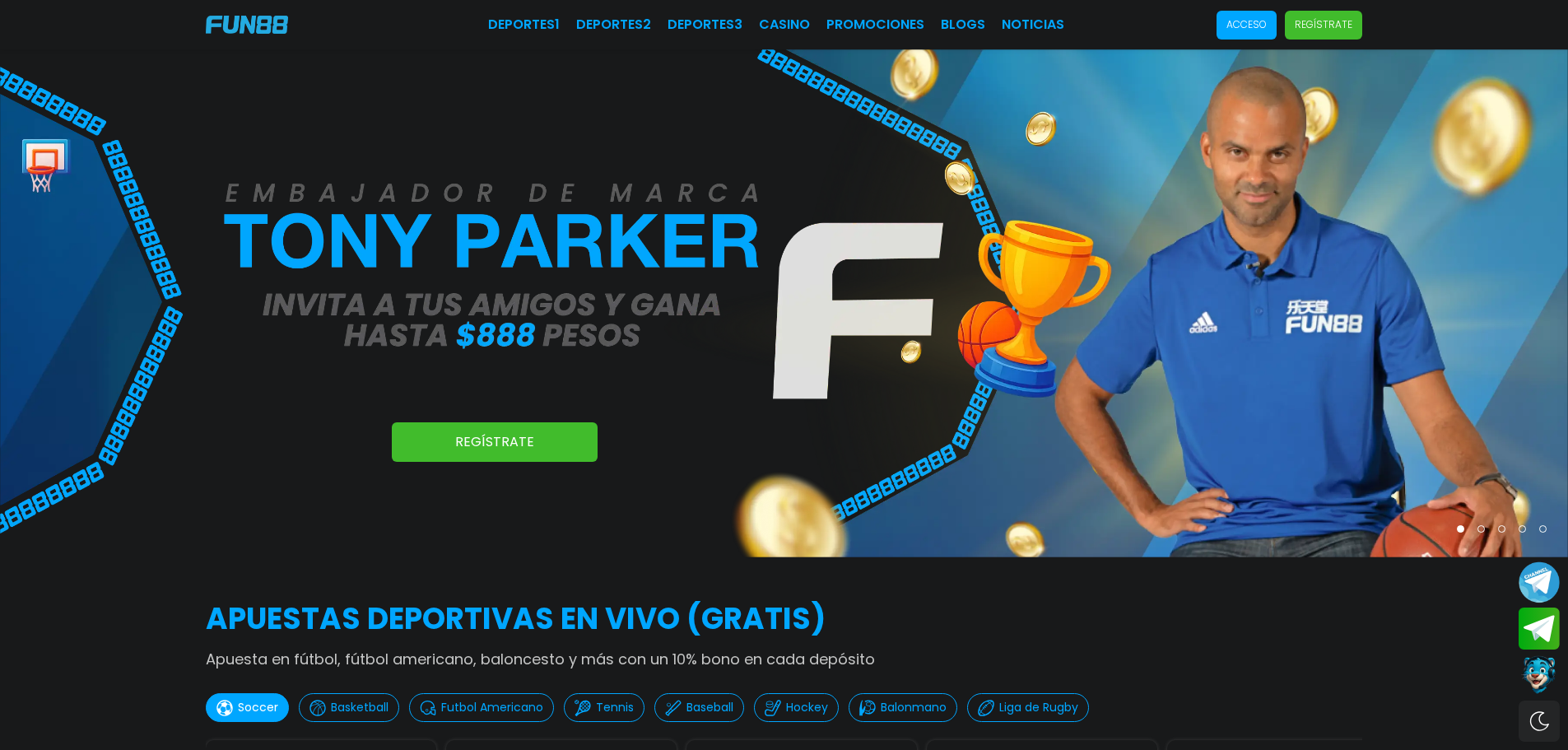
click at [1250, 23] on p "Acceso" at bounding box center [1247, 25] width 40 height 15
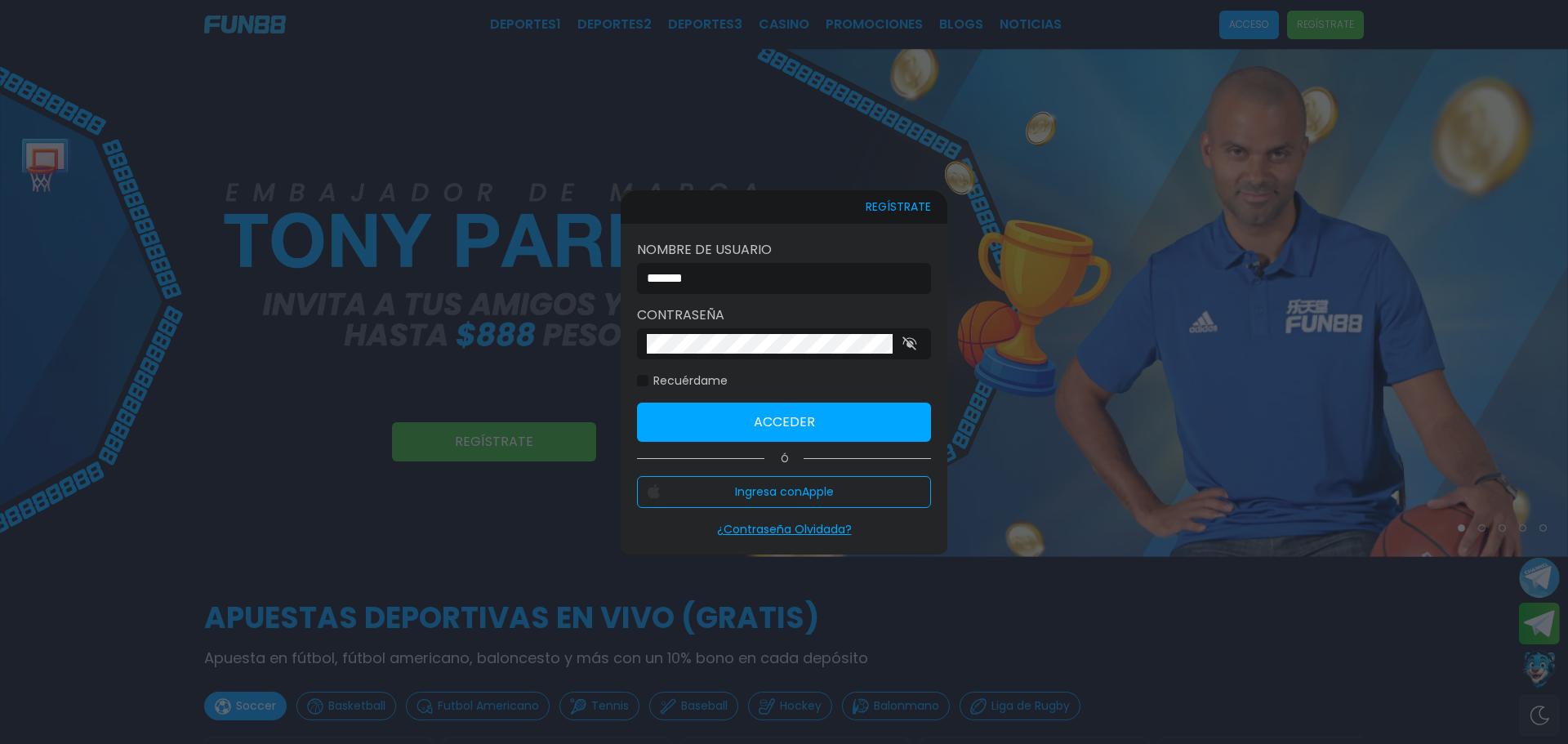
click at [763, 280] on input "*******" at bounding box center [779, 279] width 265 height 20
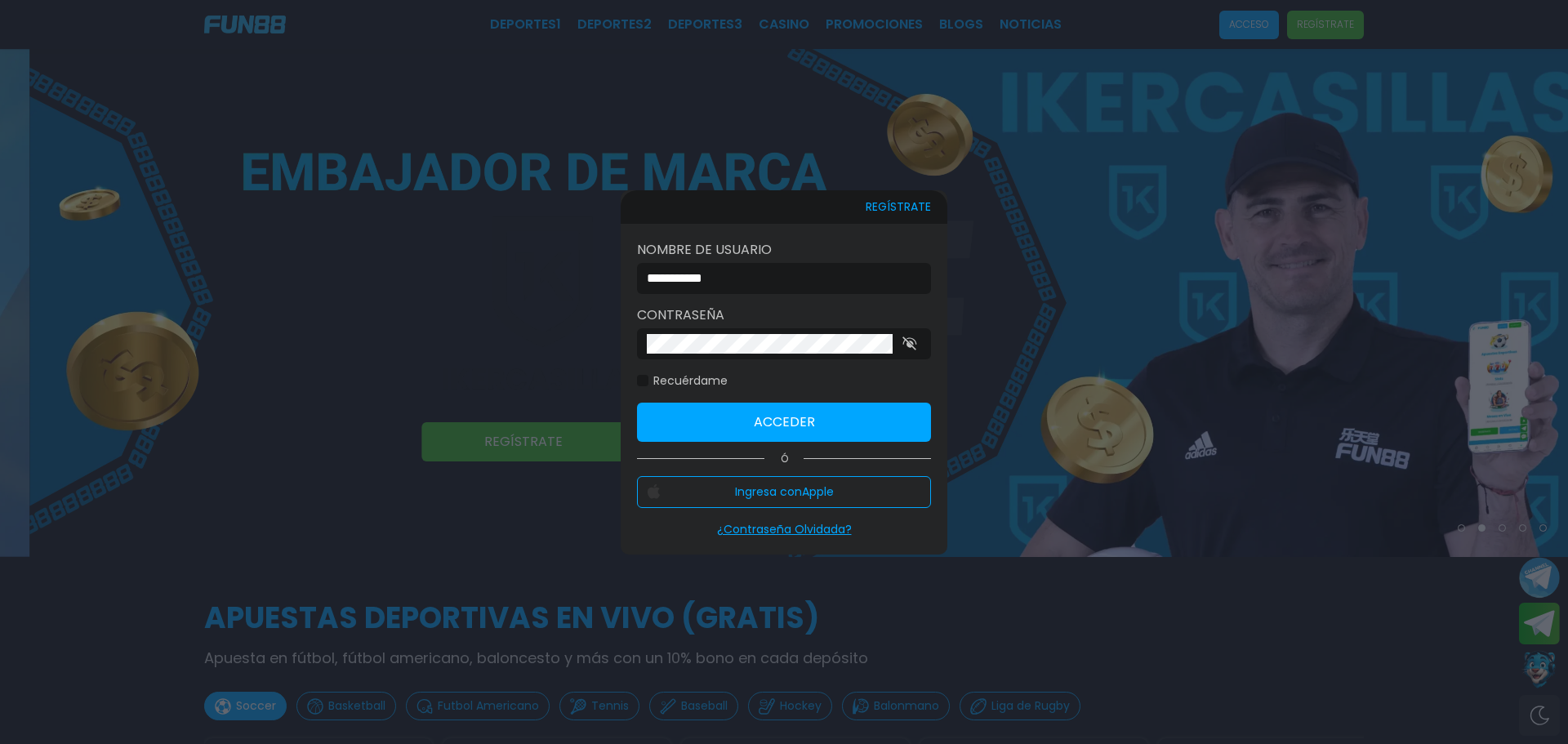
click at [767, 423] on button "Acceder" at bounding box center [784, 421] width 294 height 39
type input "*******"
